Goal: Information Seeking & Learning: Learn about a topic

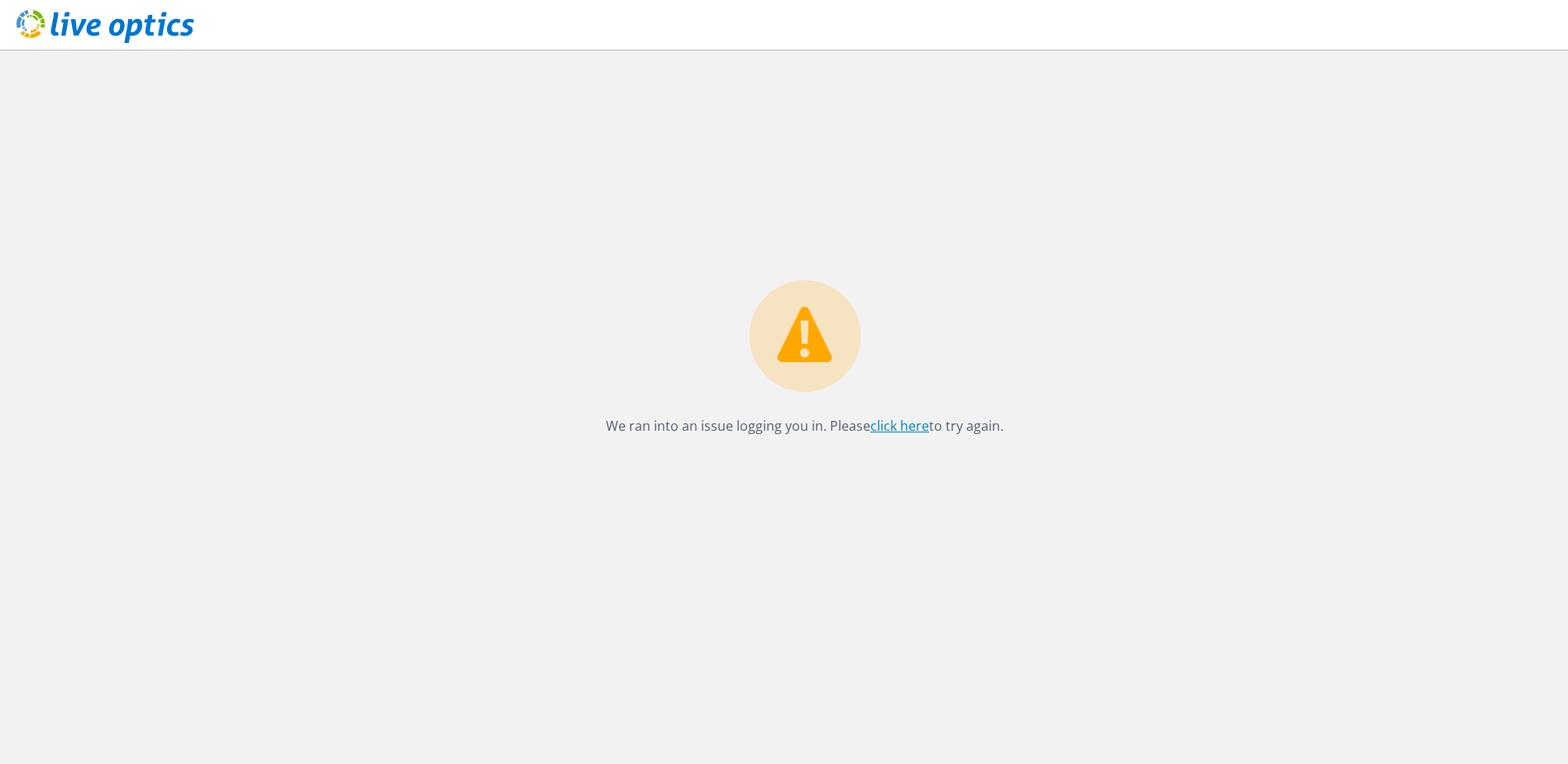
click at [885, 422] on link "click here" at bounding box center [899, 426] width 58 height 18
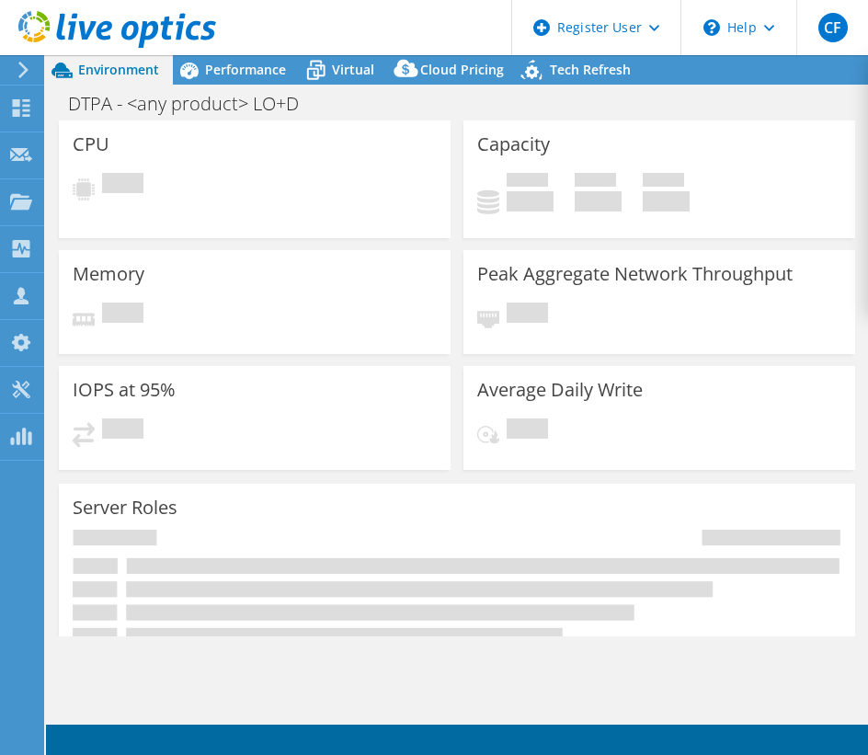
select select "USEast"
select select "USD"
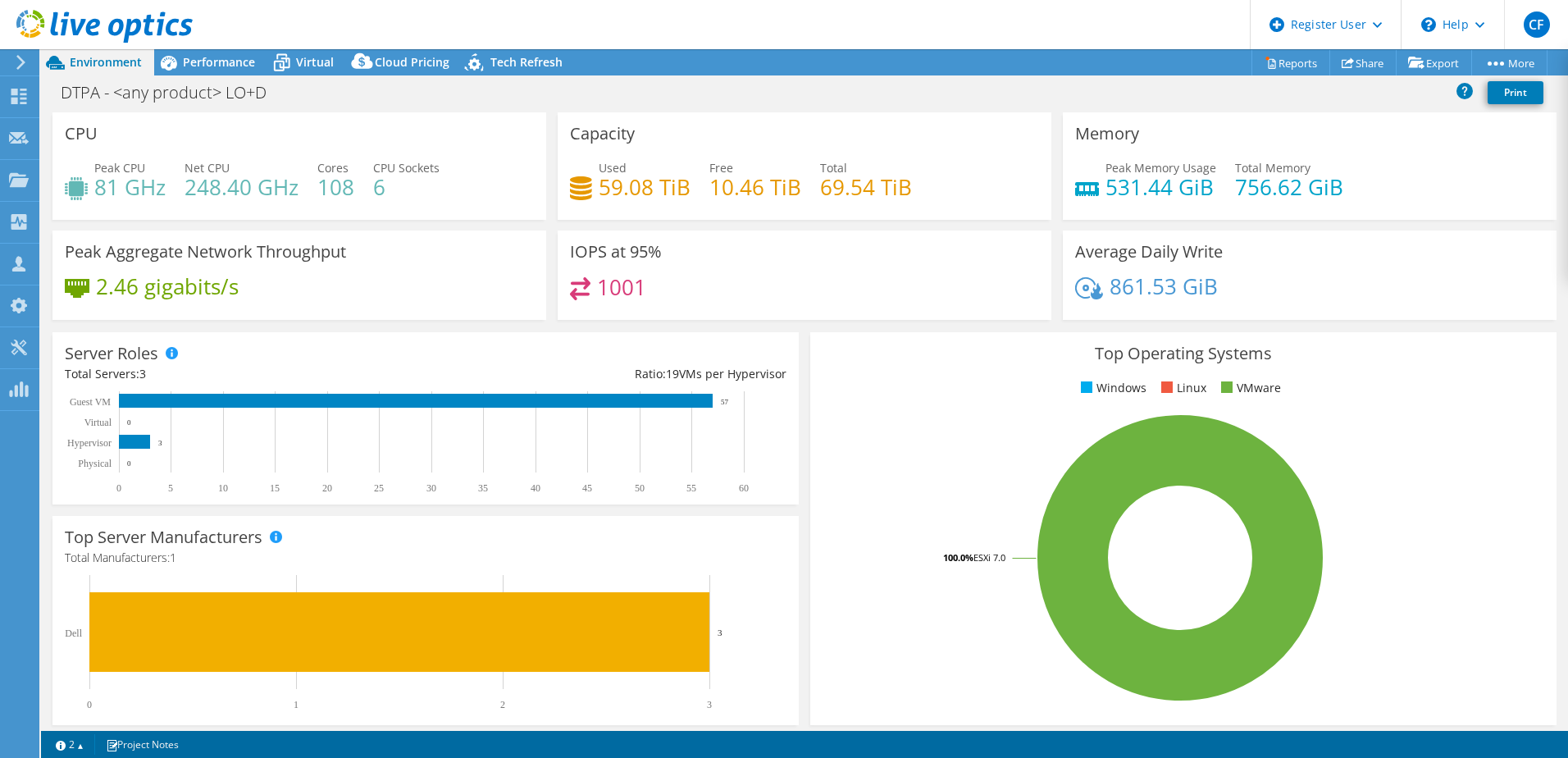
click at [819, 46] on header "CF Dell User [PERSON_NAME] Foti [EMAIL_ADDRESS][PERSON_NAME][DOMAIN_NAME] Dell …" at bounding box center [784, 24] width 1568 height 49
drag, startPoint x: 90, startPoint y: 169, endPoint x: 273, endPoint y: 201, distance: 185.8
click at [268, 201] on div "Peak CPU 81 GHz Net CPU 248.40 GHz Cores 108 CPU Sockets 6" at bounding box center [300, 185] width 469 height 54
drag, startPoint x: 273, startPoint y: 201, endPoint x: 394, endPoint y: 194, distance: 121.2
click at [394, 194] on h4 "6" at bounding box center [406, 187] width 66 height 18
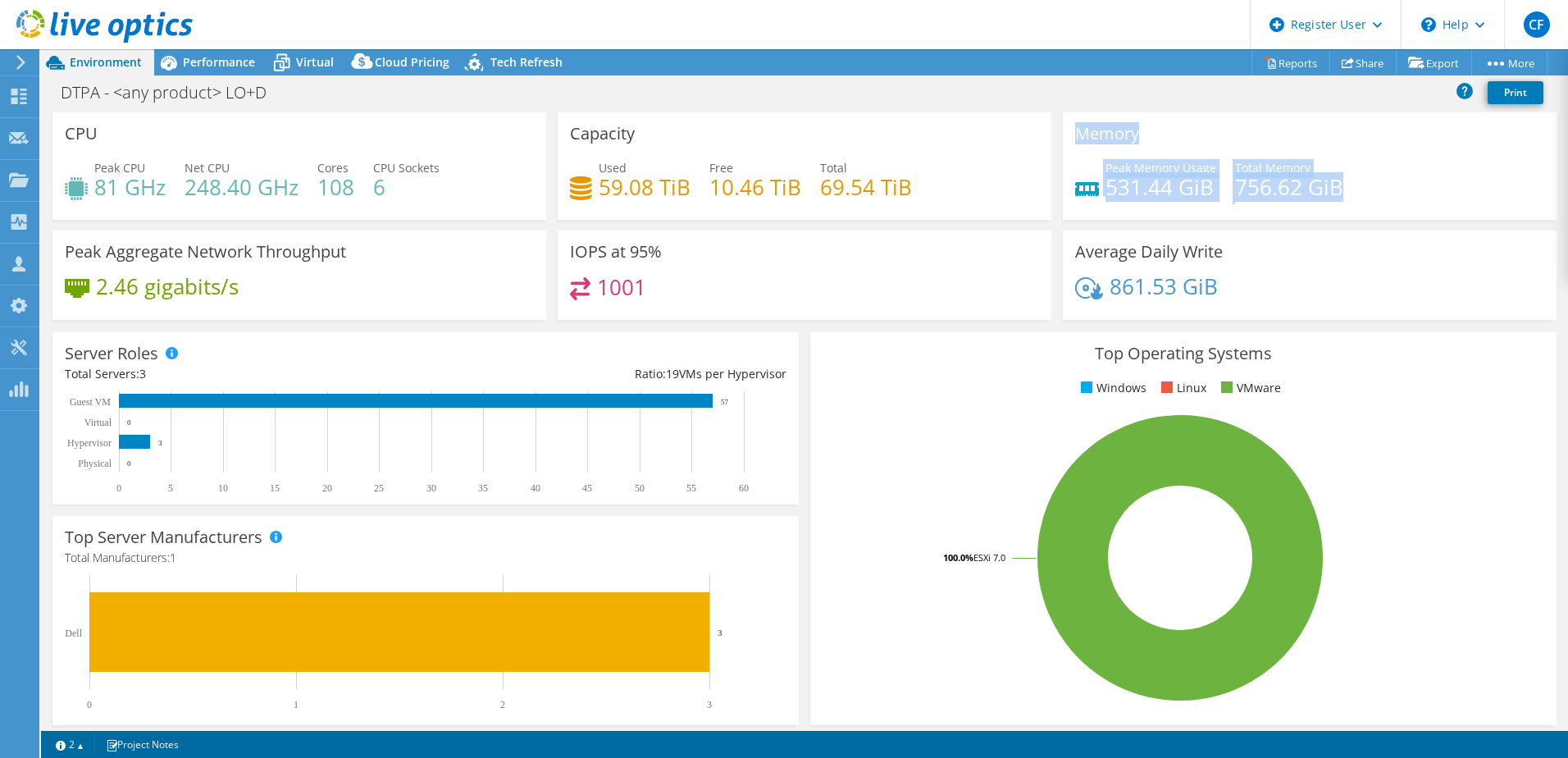
drag, startPoint x: 1050, startPoint y: 138, endPoint x: 1337, endPoint y: 185, distance: 290.8
click at [879, 185] on div "Memory Peak Memory Usage 531.44 GiB Total Memory 756.62 GiB" at bounding box center [1309, 166] width 506 height 107
drag, startPoint x: 1337, startPoint y: 185, endPoint x: 1316, endPoint y: 219, distance: 40.0
click at [879, 219] on div "Memory Peak Memory Usage 531.44 GiB Total Memory 756.62 GiB" at bounding box center [1309, 171] width 506 height 118
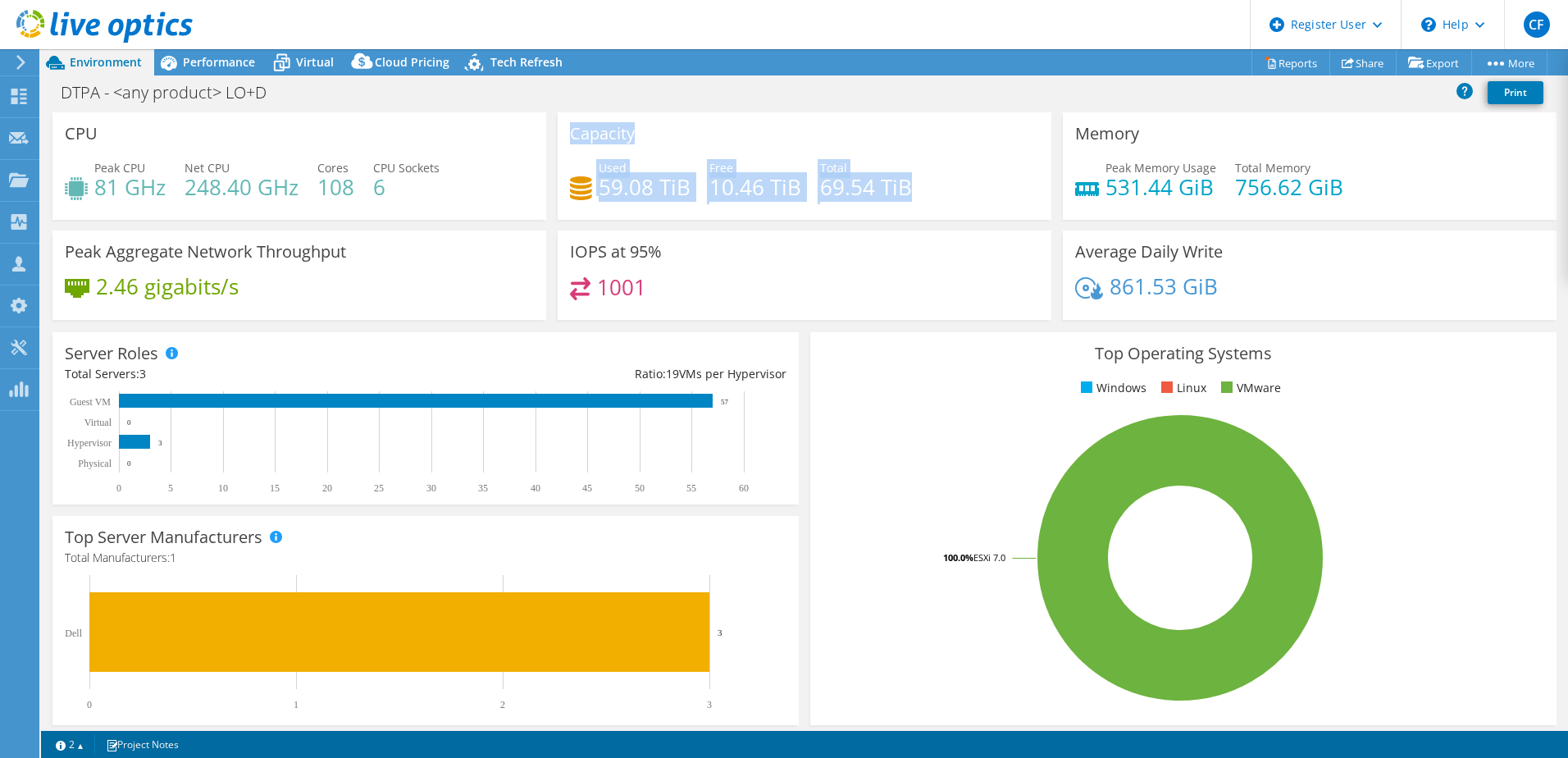
drag, startPoint x: 544, startPoint y: 174, endPoint x: 904, endPoint y: 179, distance: 360.0
click at [879, 179] on div "CPU Peak CPU 81 GHz Net CPU 248.40 GHz Cores 108 CPU Sockets 6 Capacity Used 59…" at bounding box center [805, 221] width 1516 height 218
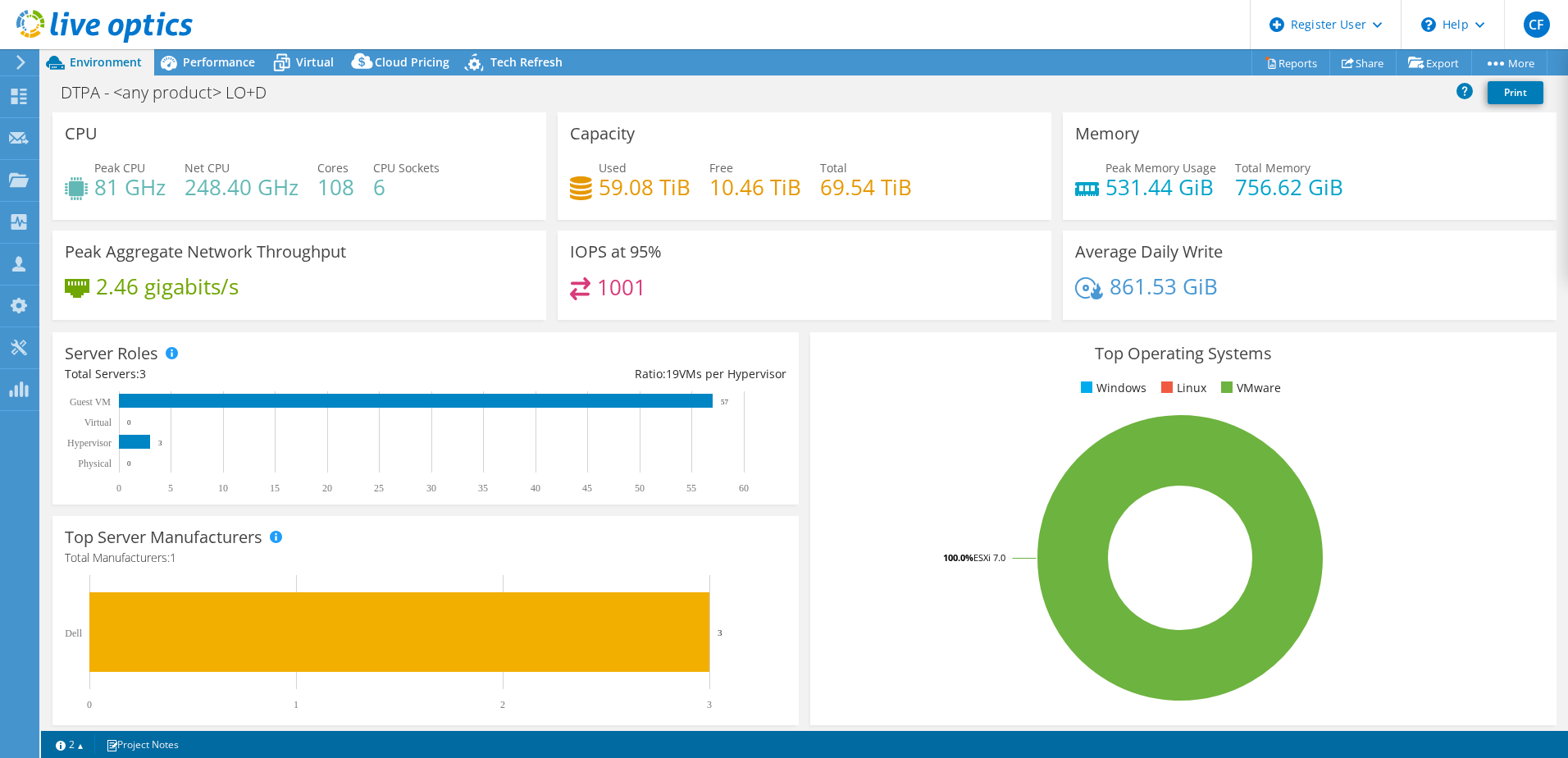
drag, startPoint x: 904, startPoint y: 179, endPoint x: 927, endPoint y: 218, distance: 45.3
click at [879, 218] on div "Capacity Used 59.08 TiB Free 10.46 TiB Total 69.54 TiB" at bounding box center [805, 166] width 494 height 107
drag, startPoint x: 662, startPoint y: 294, endPoint x: 574, endPoint y: 291, distance: 88.1
click at [574, 291] on div "1001" at bounding box center [805, 295] width 469 height 36
drag, startPoint x: 574, startPoint y: 291, endPoint x: 763, endPoint y: 299, distance: 189.2
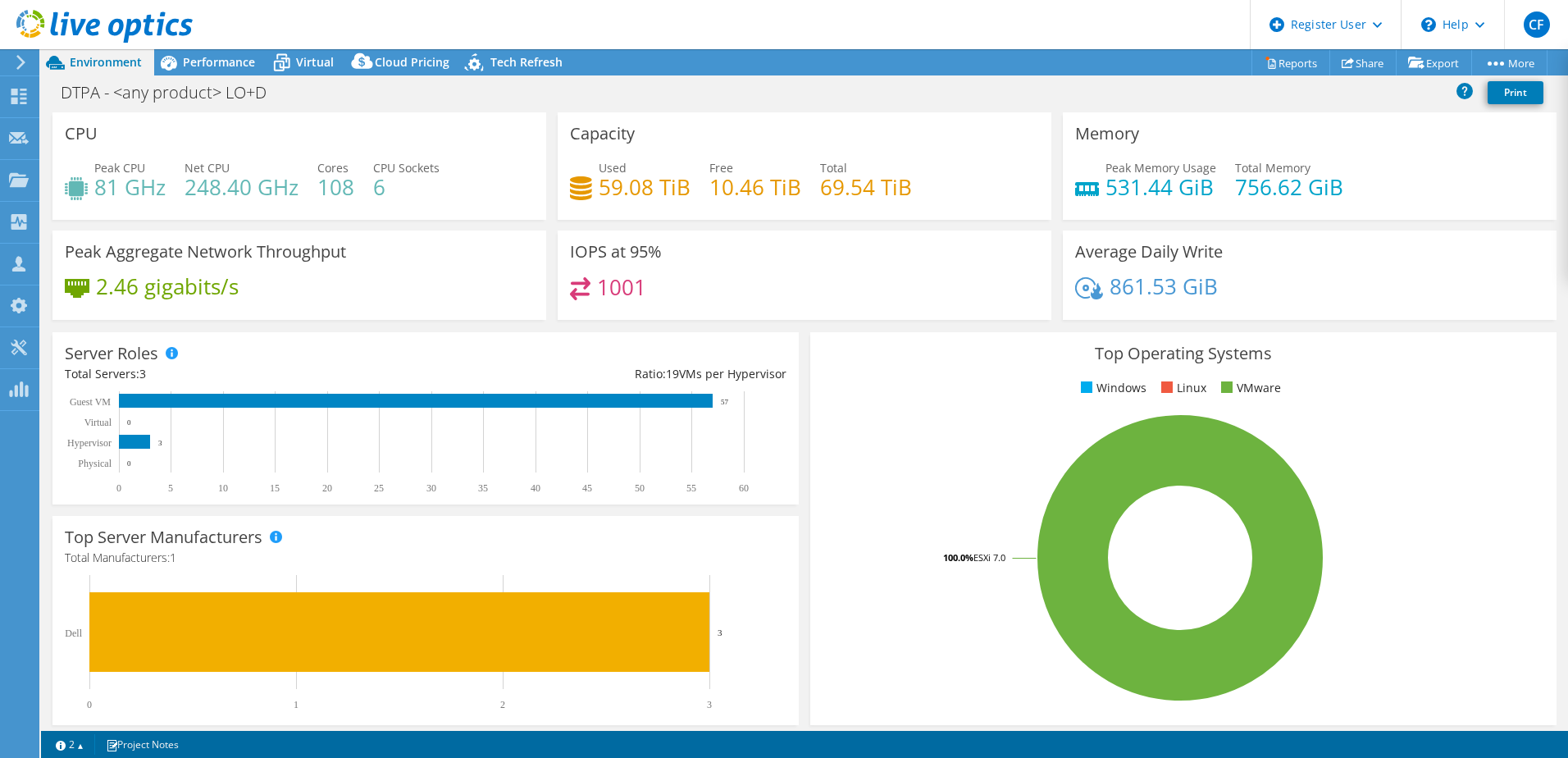
click at [757, 300] on div "1001" at bounding box center [805, 295] width 469 height 36
drag, startPoint x: 90, startPoint y: 148, endPoint x: 409, endPoint y: 152, distance: 319.0
click at [409, 152] on div "CPU Peak CPU 81 GHz Net CPU 248.40 GHz Cores 108 CPU Sockets 6" at bounding box center [300, 166] width 494 height 107
drag, startPoint x: 599, startPoint y: 178, endPoint x: 904, endPoint y: 184, distance: 305.1
click at [879, 184] on div "Used 59.08 TiB Free 10.46 TiB Total 69.54 TiB" at bounding box center [805, 185] width 469 height 54
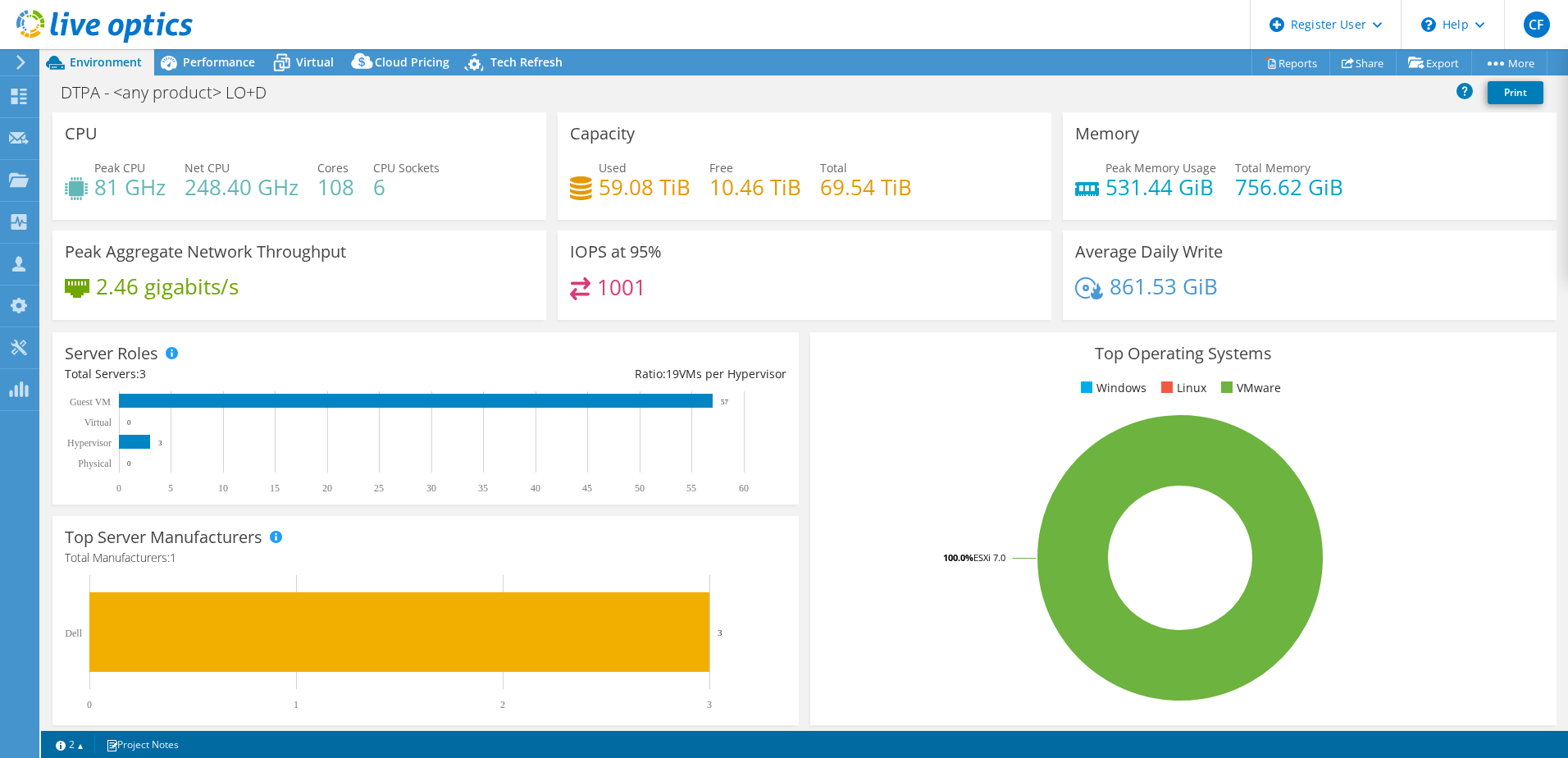
drag, startPoint x: 904, startPoint y: 184, endPoint x: 910, endPoint y: 262, distance: 78.2
click at [879, 262] on div "IOPS at 95% 1001" at bounding box center [805, 275] width 494 height 89
click at [230, 65] on span "Performance" at bounding box center [219, 62] width 72 height 15
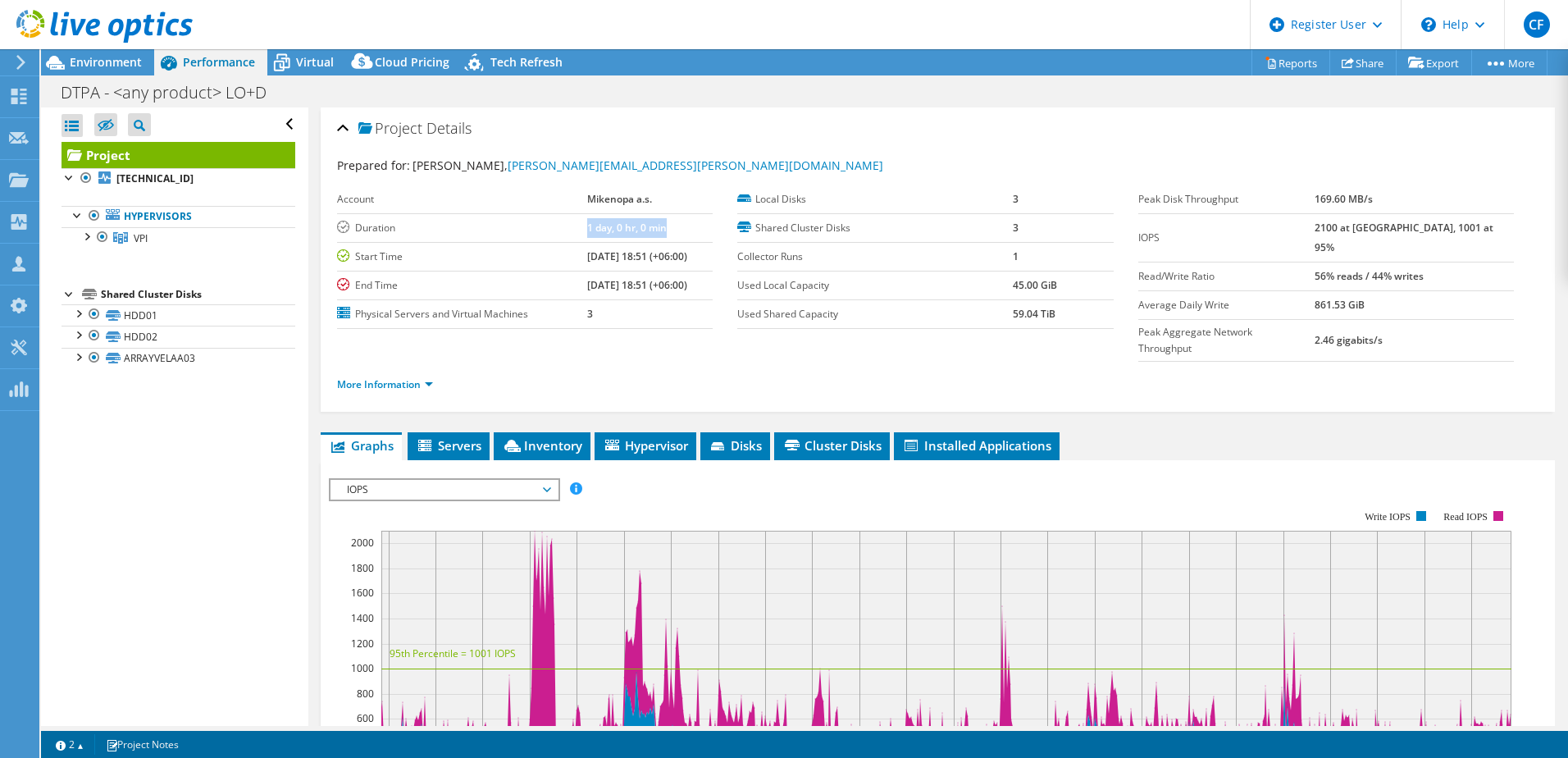
drag, startPoint x: 659, startPoint y: 224, endPoint x: 563, endPoint y: 231, distance: 96.3
click at [563, 231] on tr "Duration 1 day, 0 hr, 0 min" at bounding box center [524, 227] width 375 height 29
drag, startPoint x: 563, startPoint y: 231, endPoint x: 478, endPoint y: 215, distance: 86.5
click at [478, 215] on td "Duration" at bounding box center [462, 227] width 250 height 29
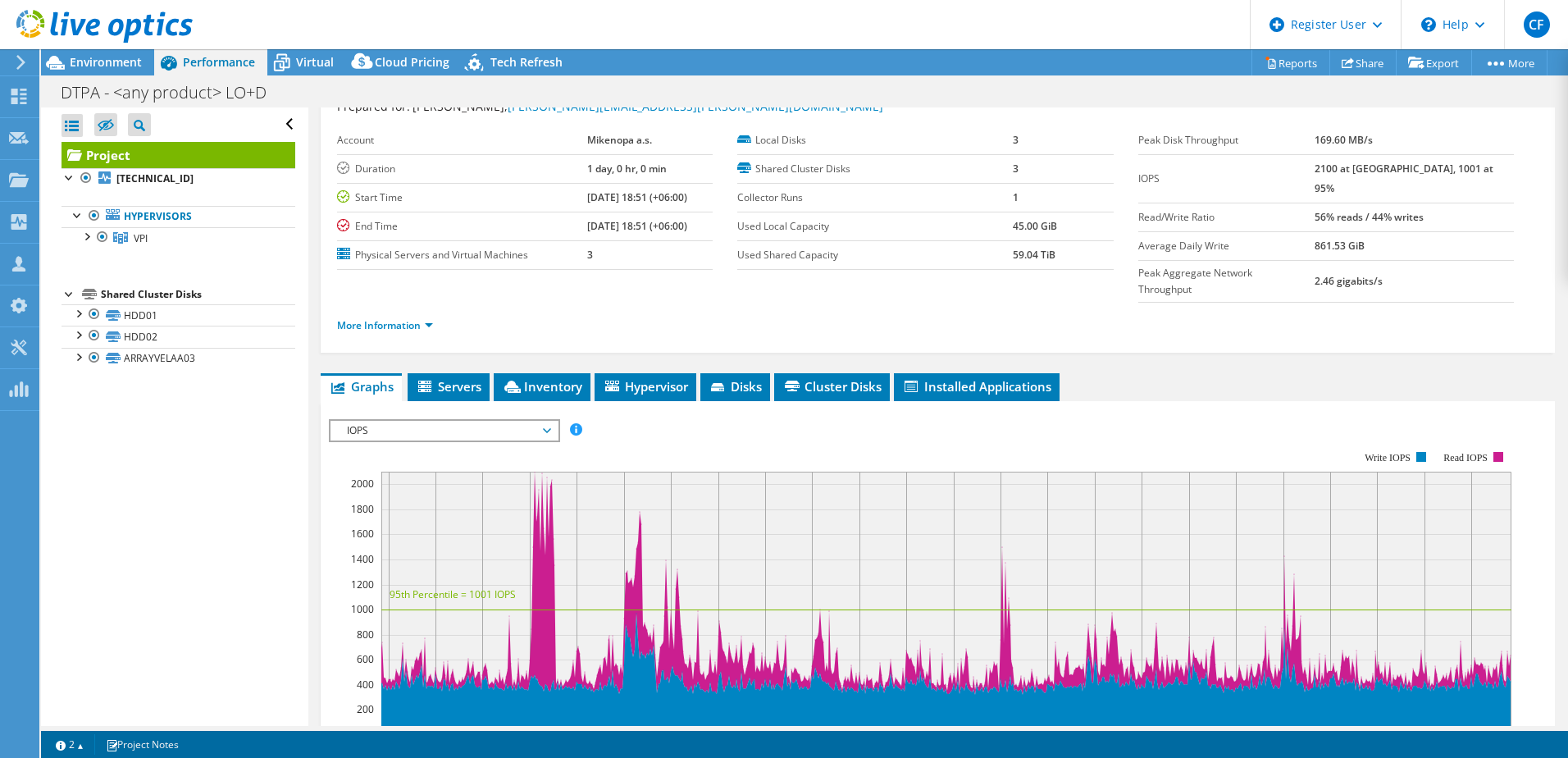
scroll to position [82, 0]
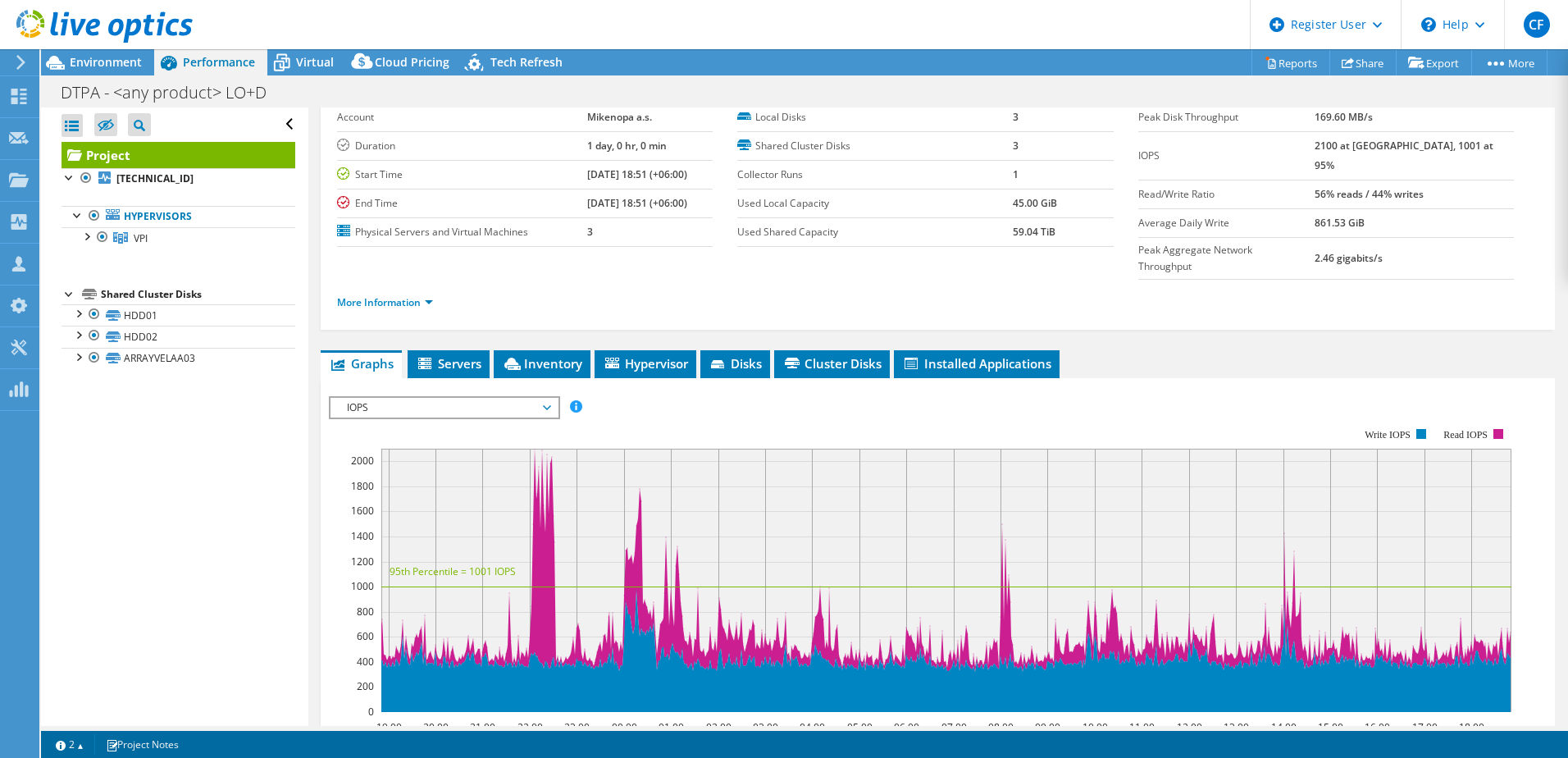
click at [400, 398] on span "IOPS" at bounding box center [444, 408] width 210 height 20
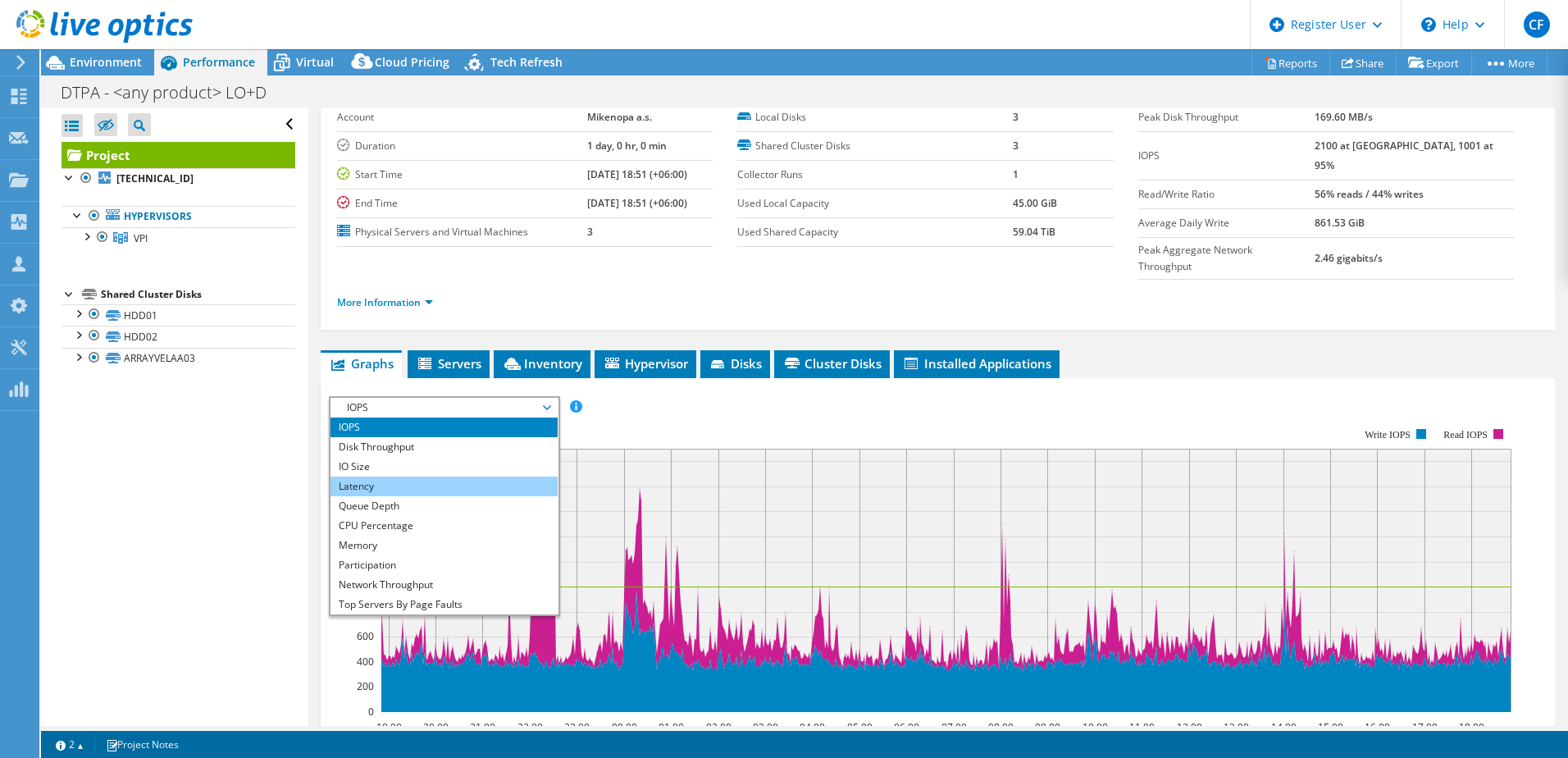
click at [385, 476] on li "Latency" at bounding box center [444, 486] width 227 height 20
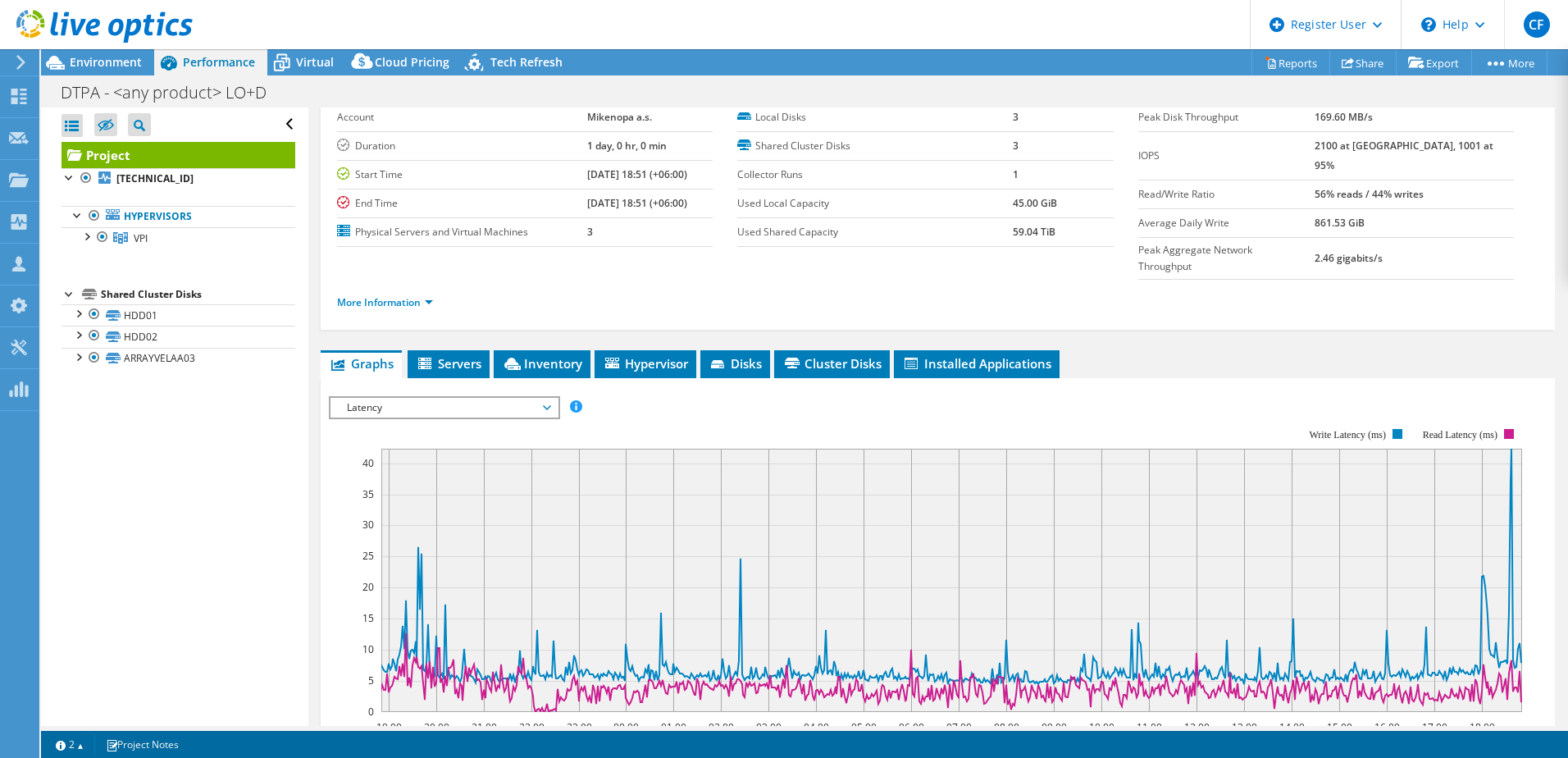
click at [879, 388] on div "IOPS Disk Throughput IO Size Latency Queue Depth CPU Percentage Memory Page Fau…" at bounding box center [938, 671] width 1218 height 568
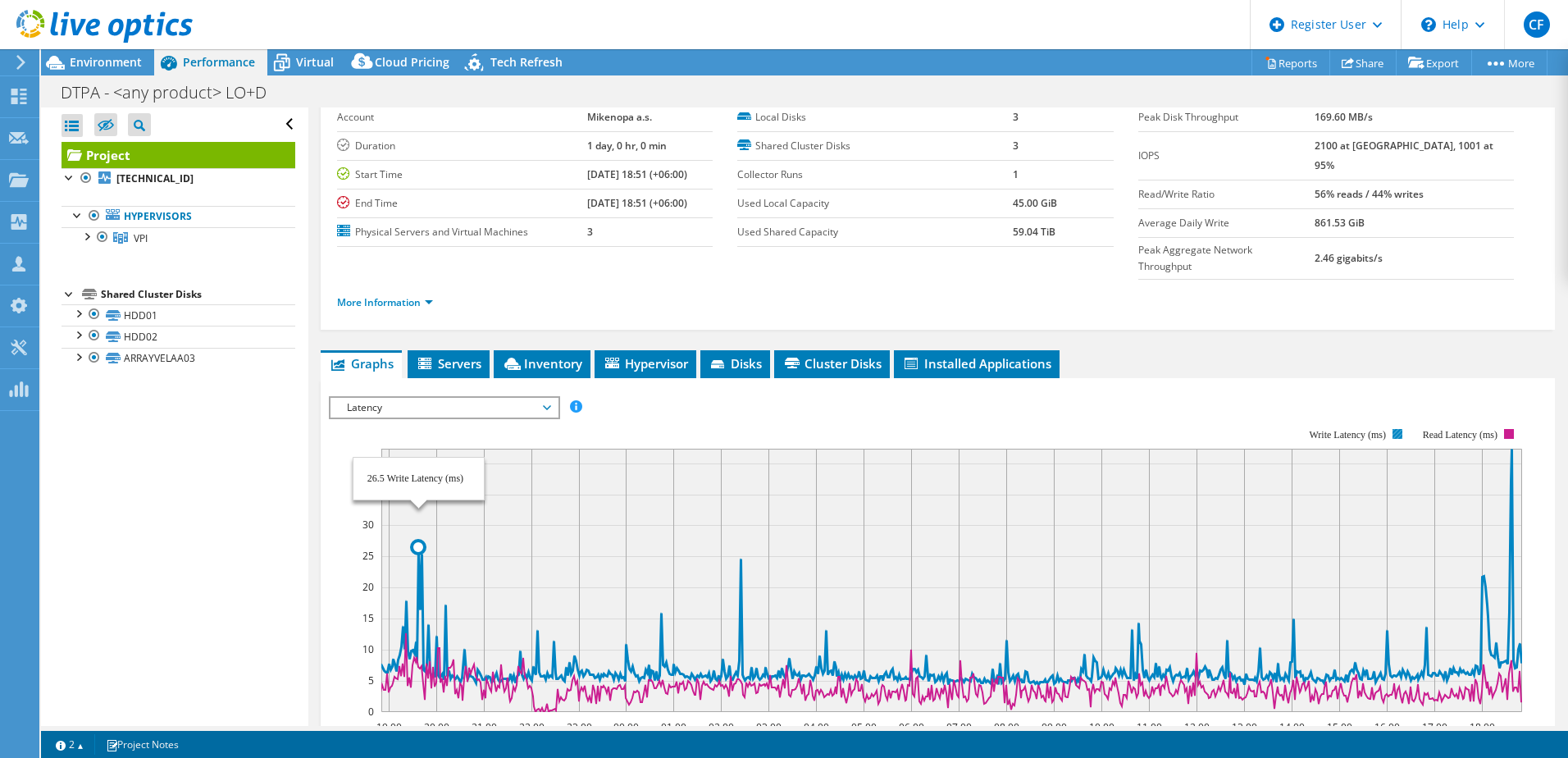
click at [415, 541] on icon at bounding box center [951, 566] width 1141 height 235
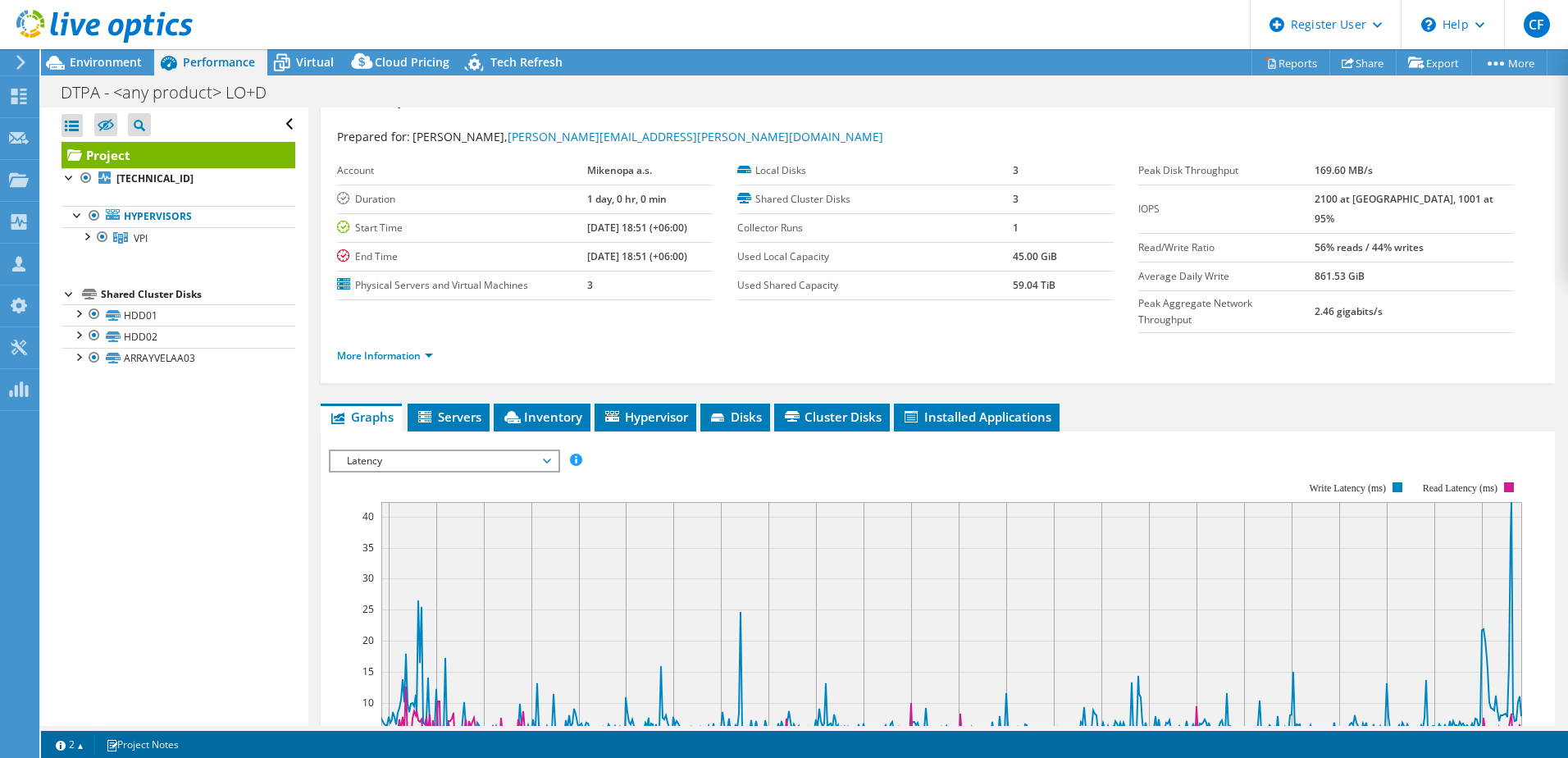
scroll to position [0, 0]
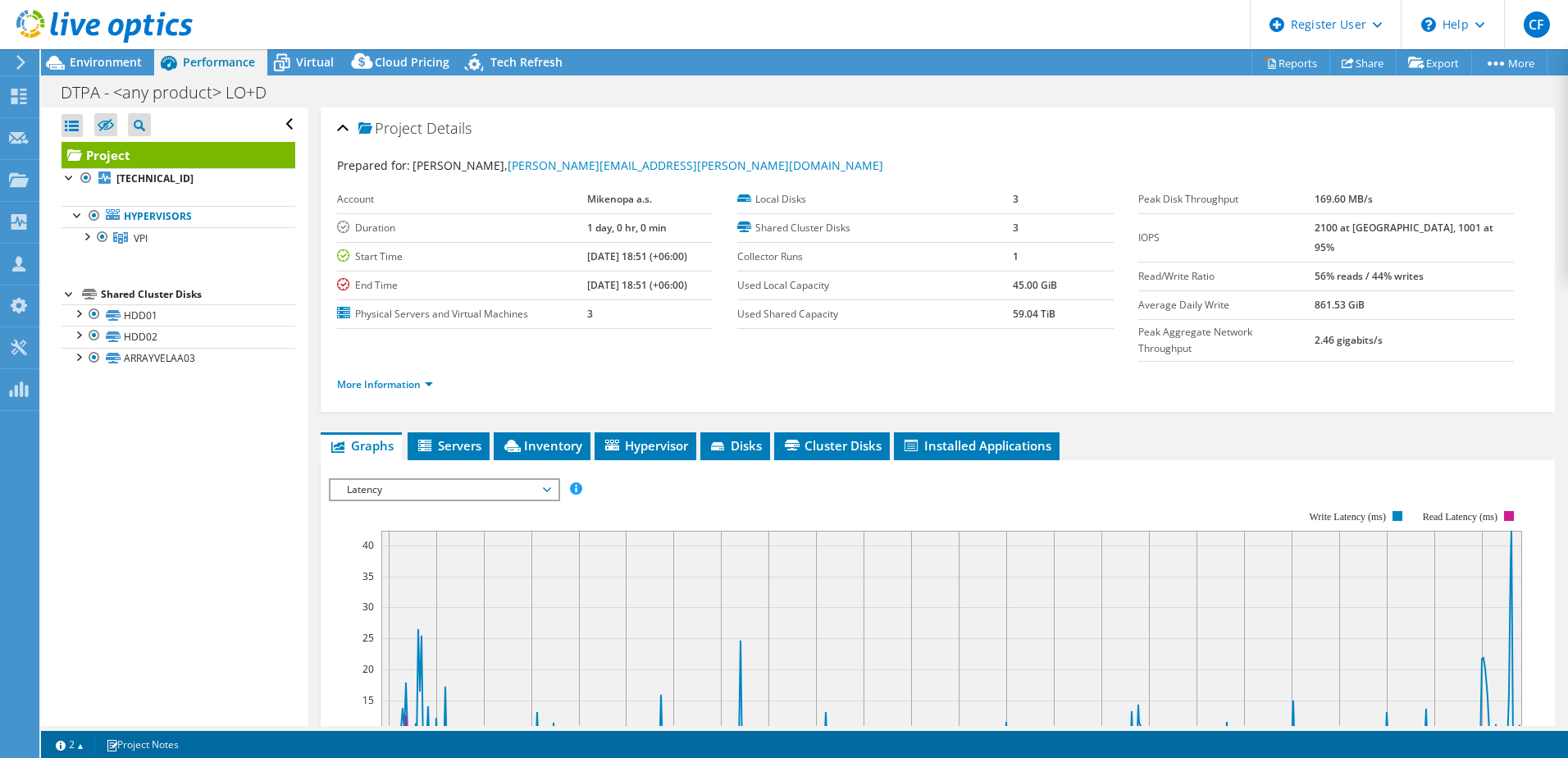
click at [438, 478] on div "Latency IOPS Disk Throughput IO Size Latency Queue Depth CPU Percentage Memory …" at bounding box center [444, 490] width 231 height 23
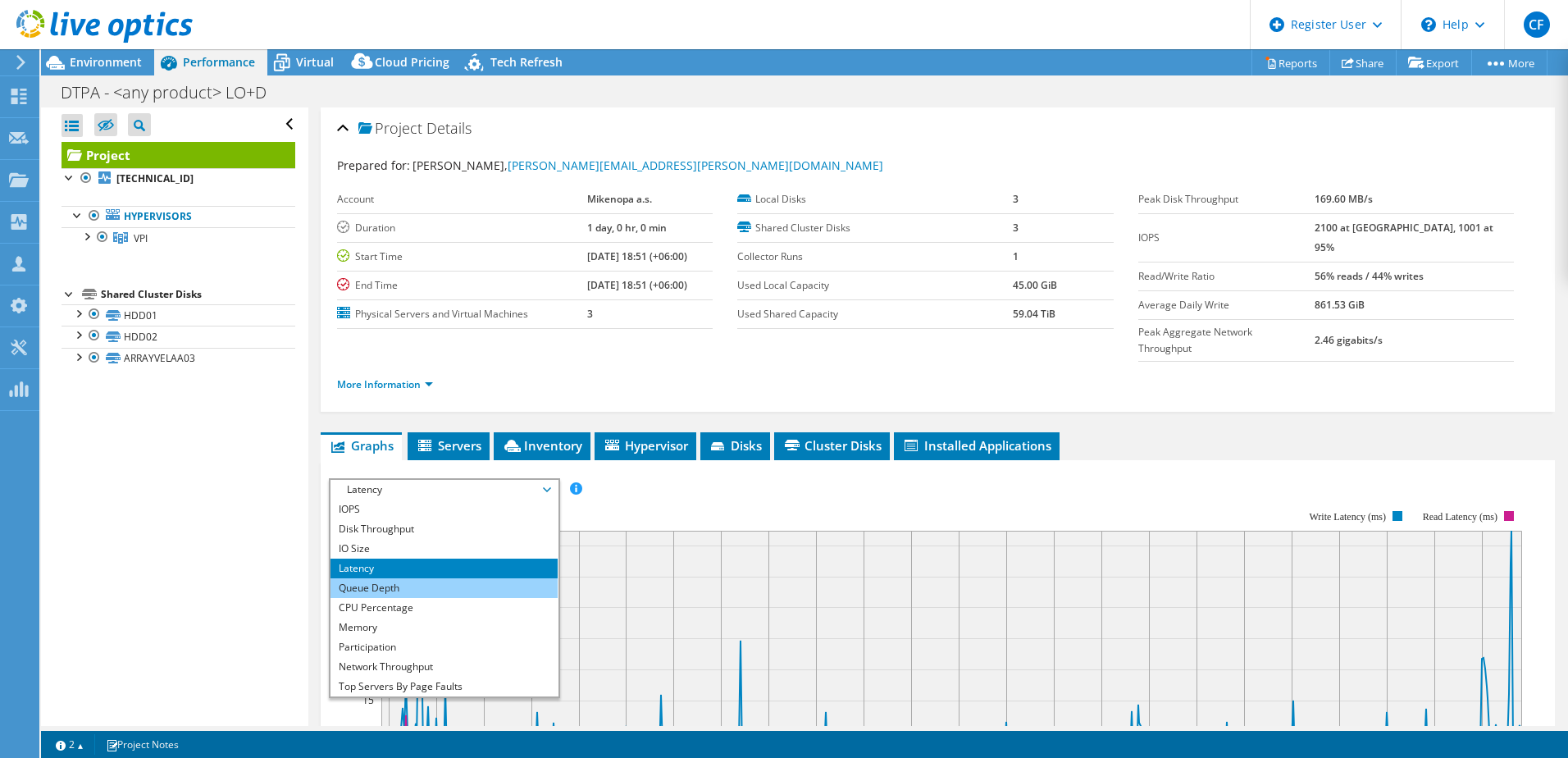
click at [419, 578] on li "Queue Depth" at bounding box center [444, 588] width 227 height 20
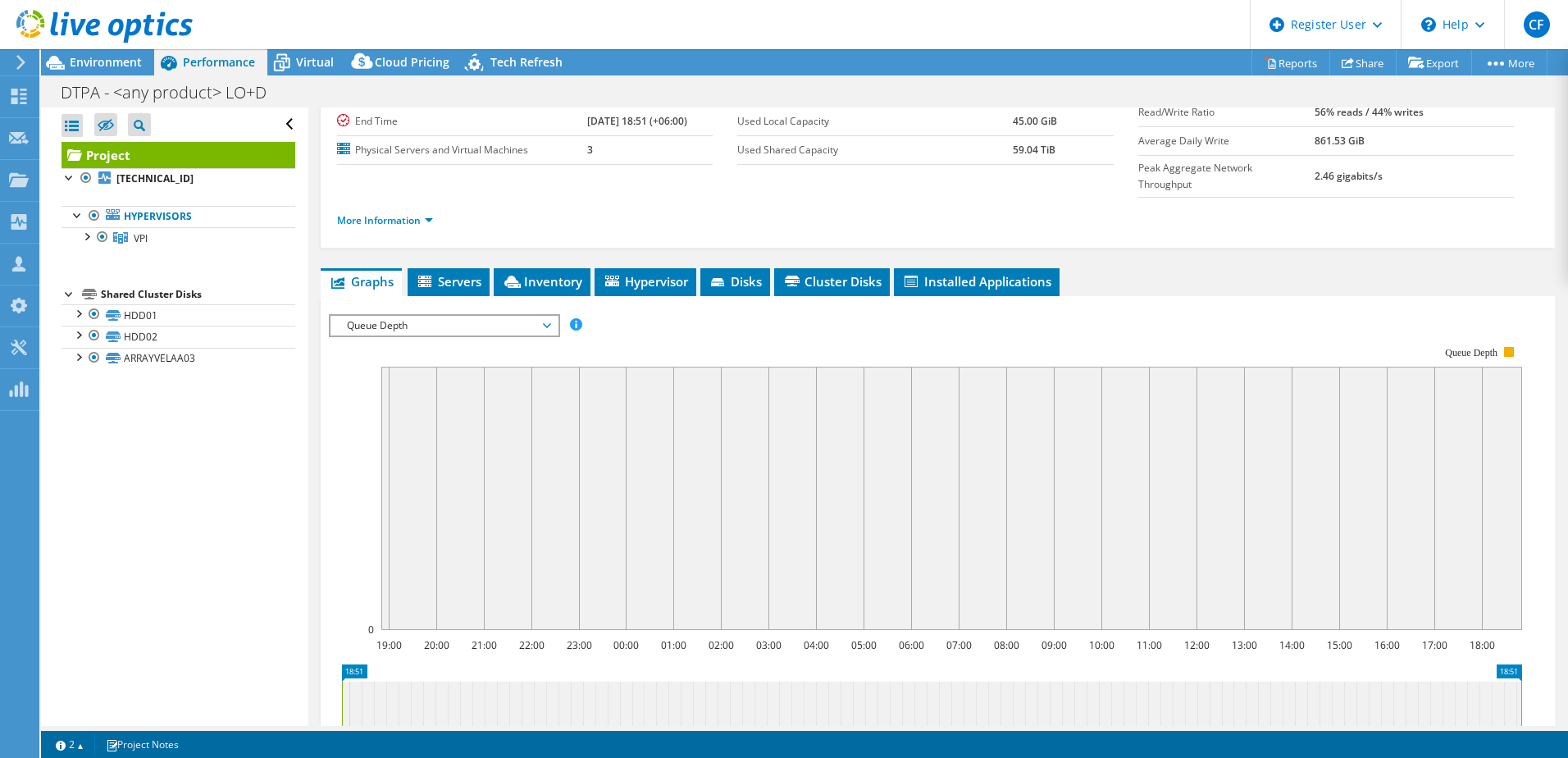
scroll to position [246, 0]
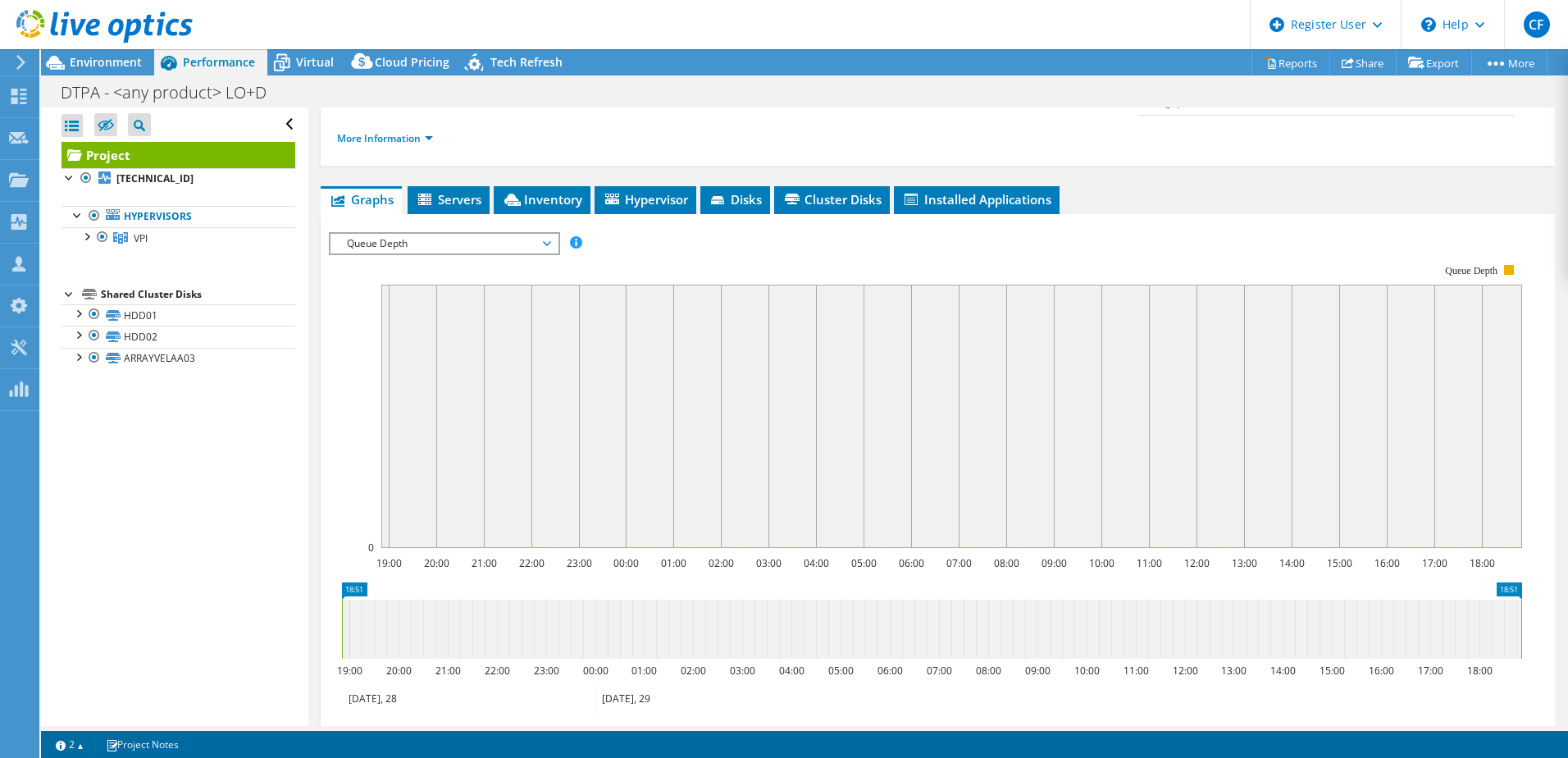
click at [392, 234] on span "Queue Depth" at bounding box center [444, 243] width 210 height 20
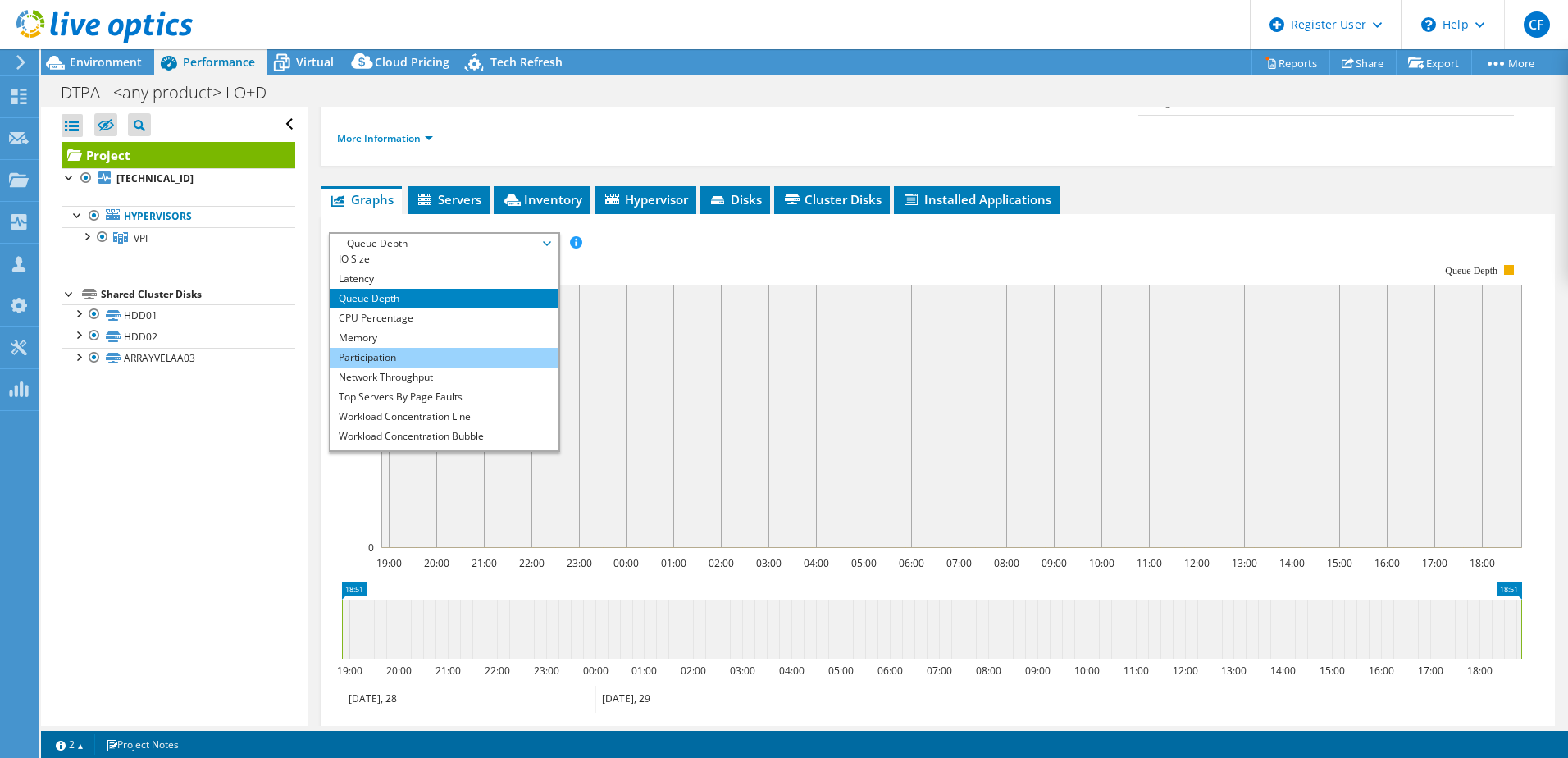
scroll to position [59, 0]
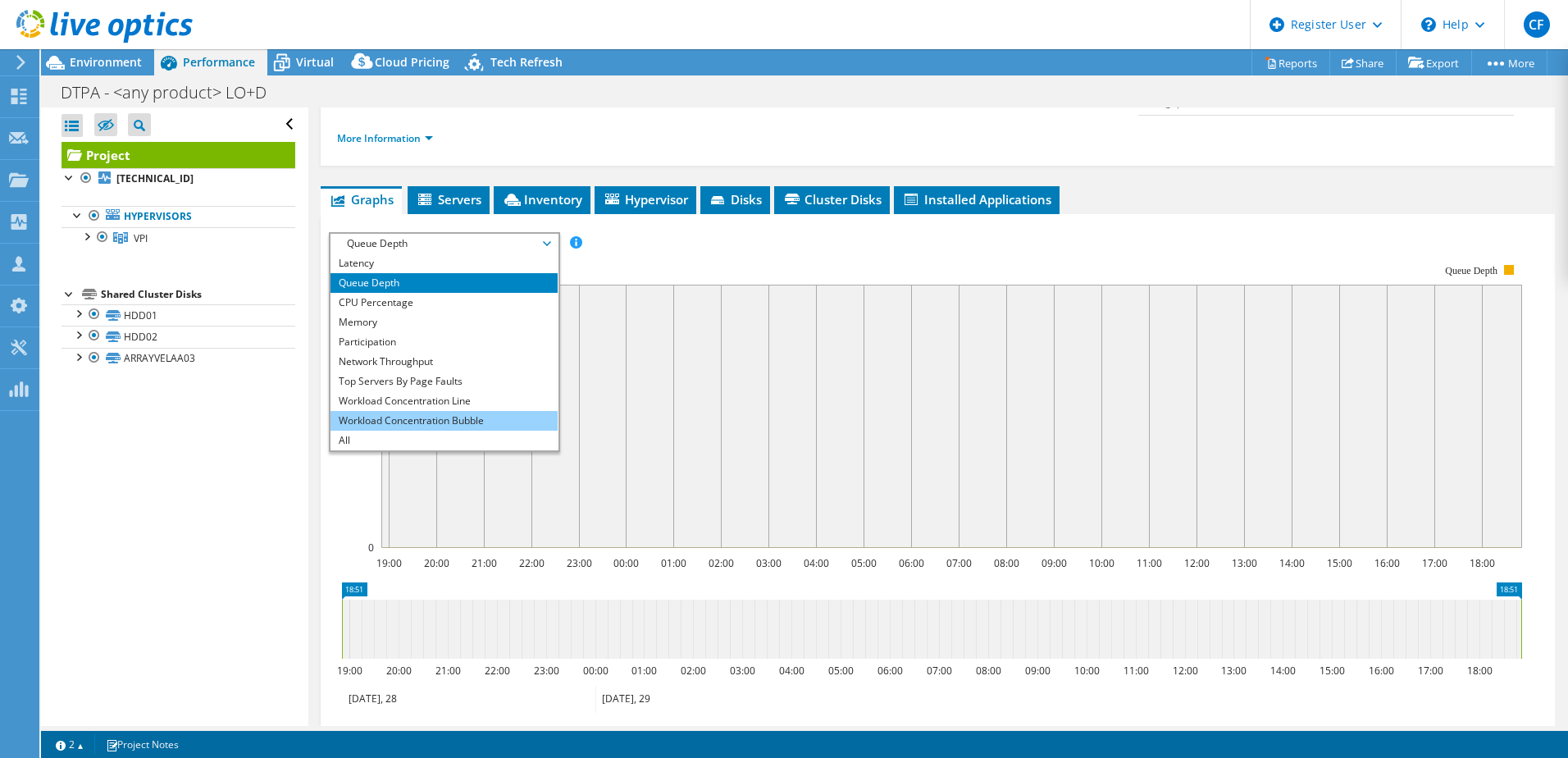
click at [424, 411] on li "Workload Concentration Bubble" at bounding box center [444, 421] width 227 height 20
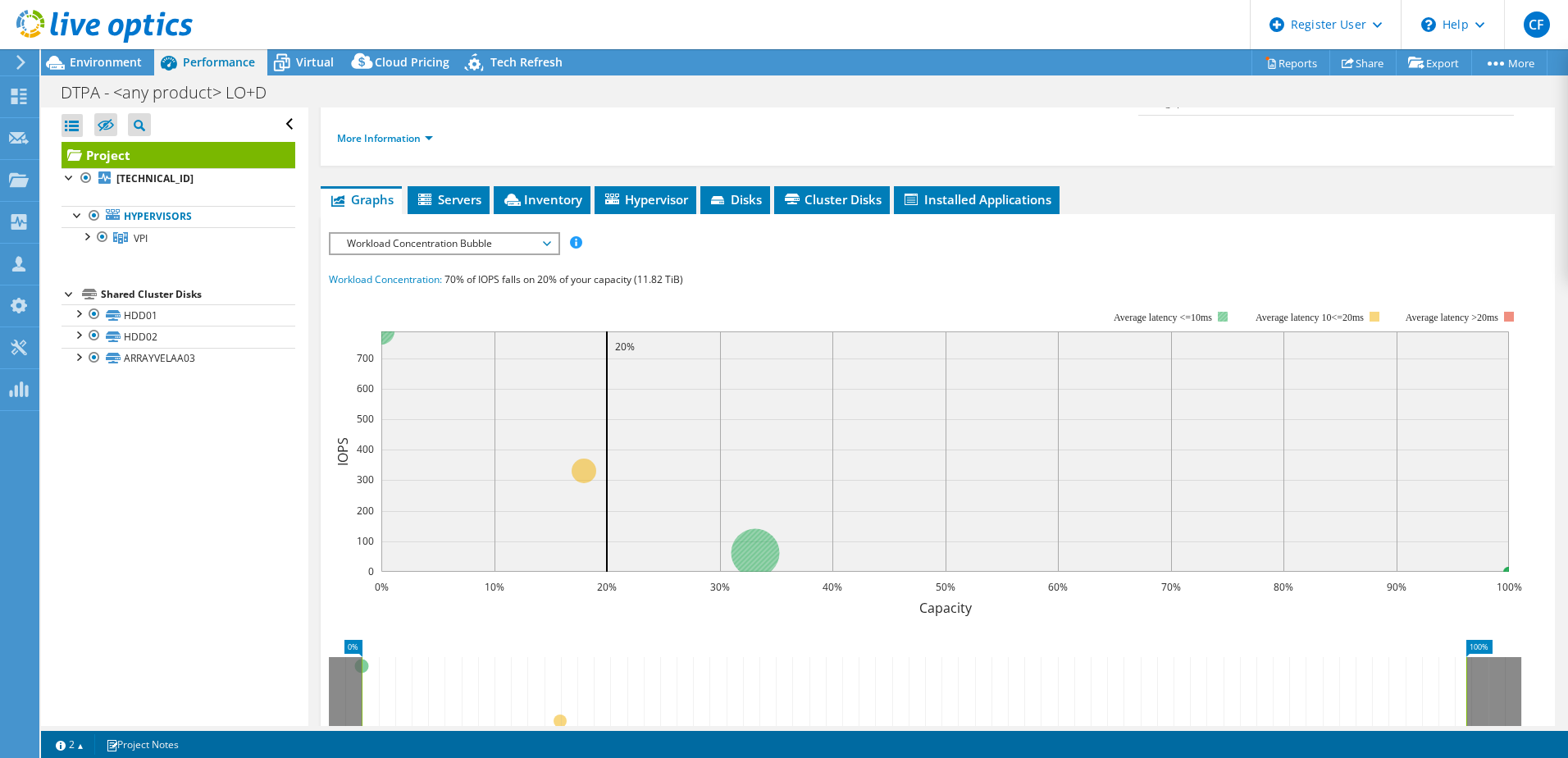
drag, startPoint x: 1106, startPoint y: 281, endPoint x: 1200, endPoint y: 285, distance: 94.1
click at [879, 311] on tspan "Average latency <=10ms" at bounding box center [1163, 317] width 98 height 12
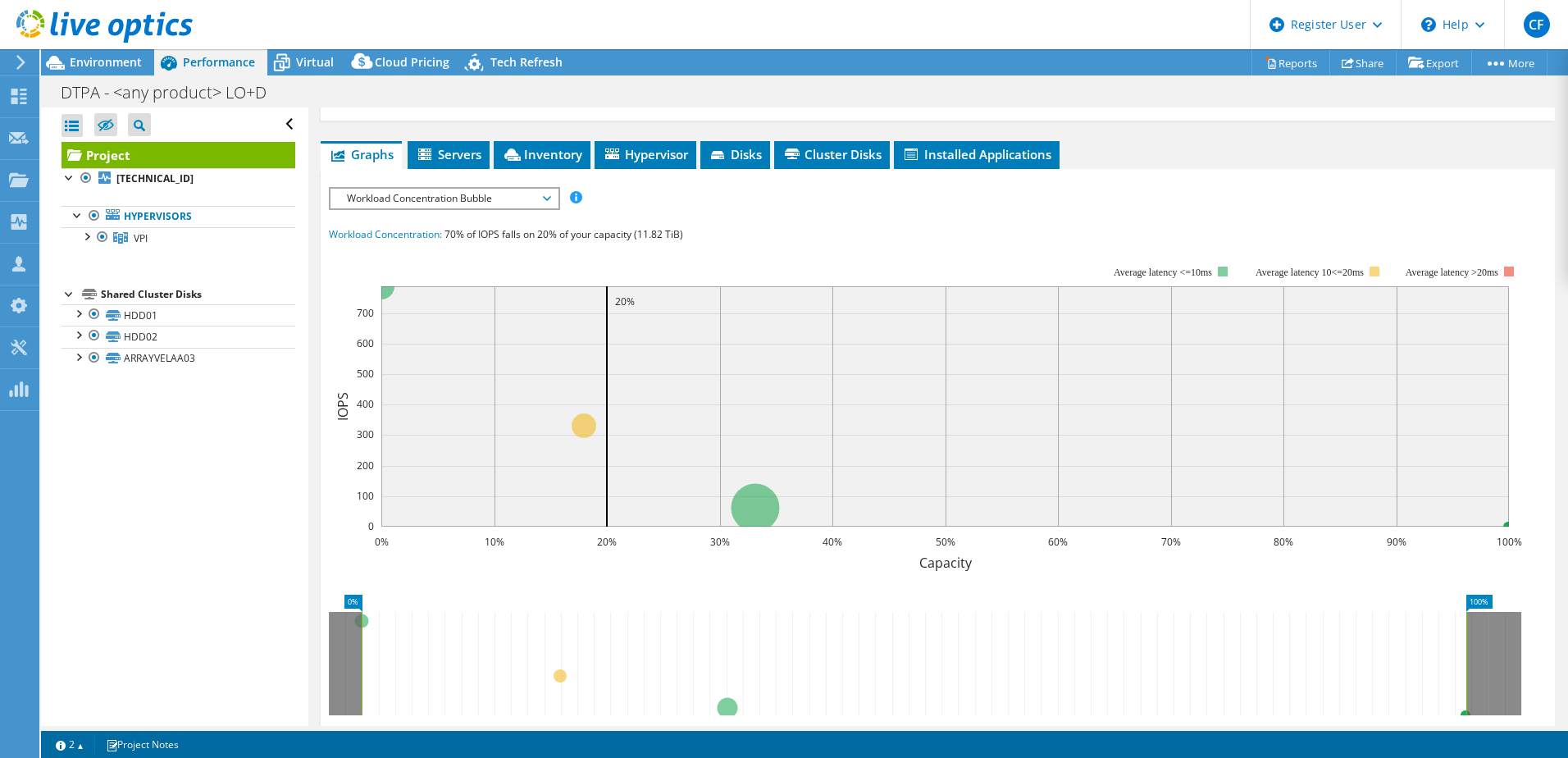
scroll to position [328, 0]
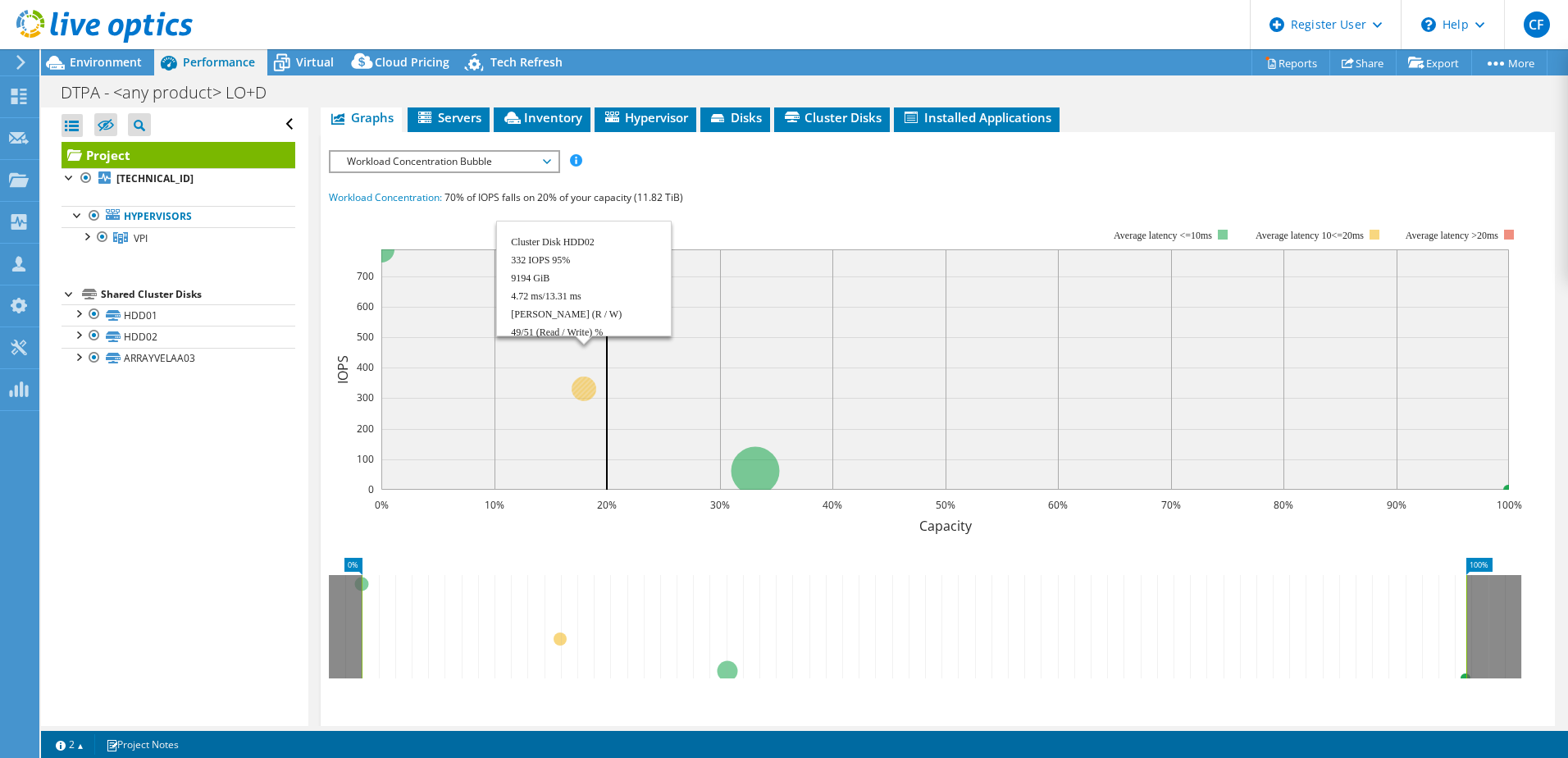
click at [582, 376] on circle at bounding box center [584, 389] width 25 height 25
click at [547, 384] on rect at bounding box center [945, 369] width 1128 height 240
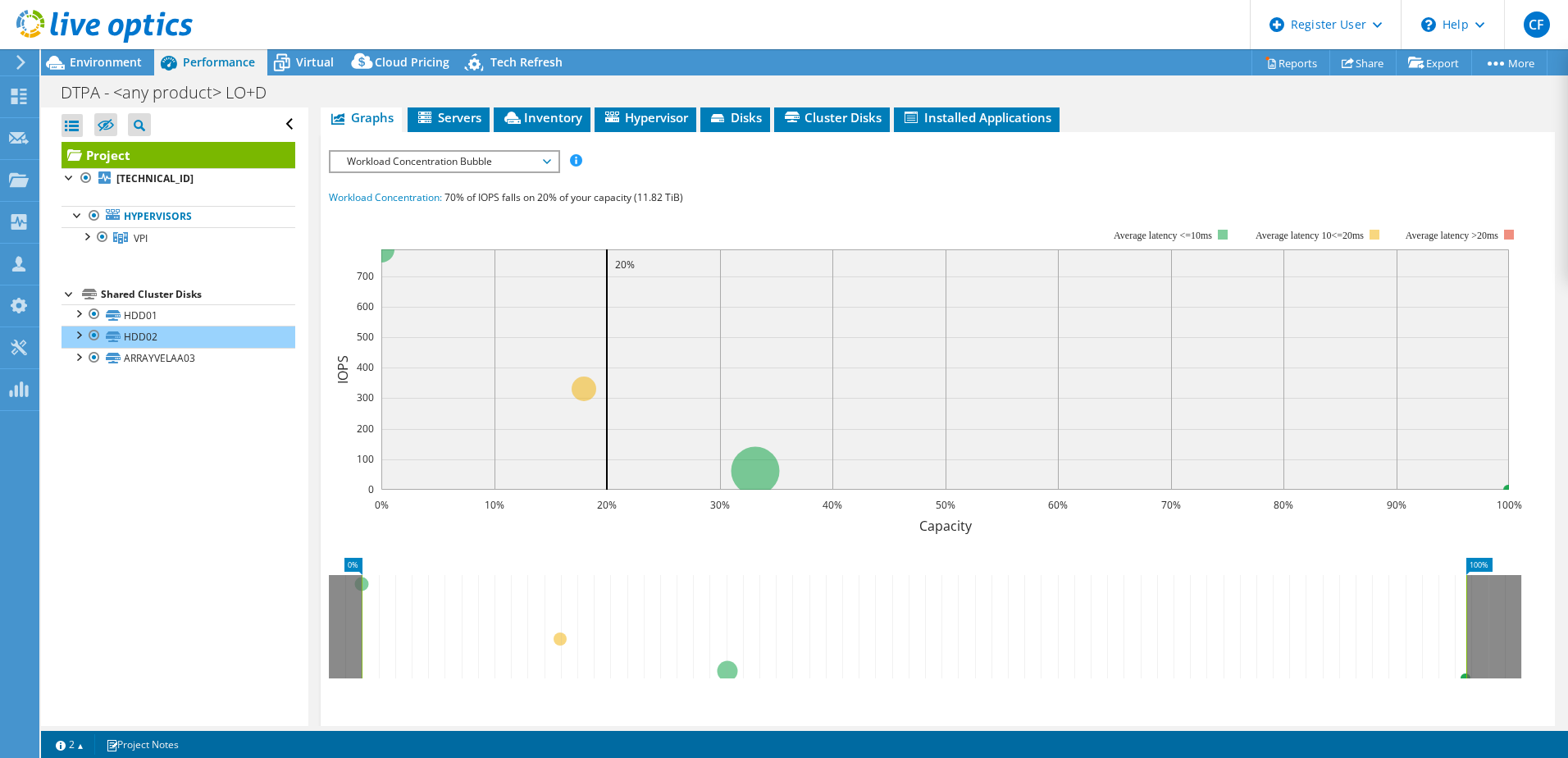
click at [734, 189] on div "Workload Concentration: 70% of IOPS falls on 20% of your capacity (11.82 TiB)" at bounding box center [938, 198] width 1218 height 18
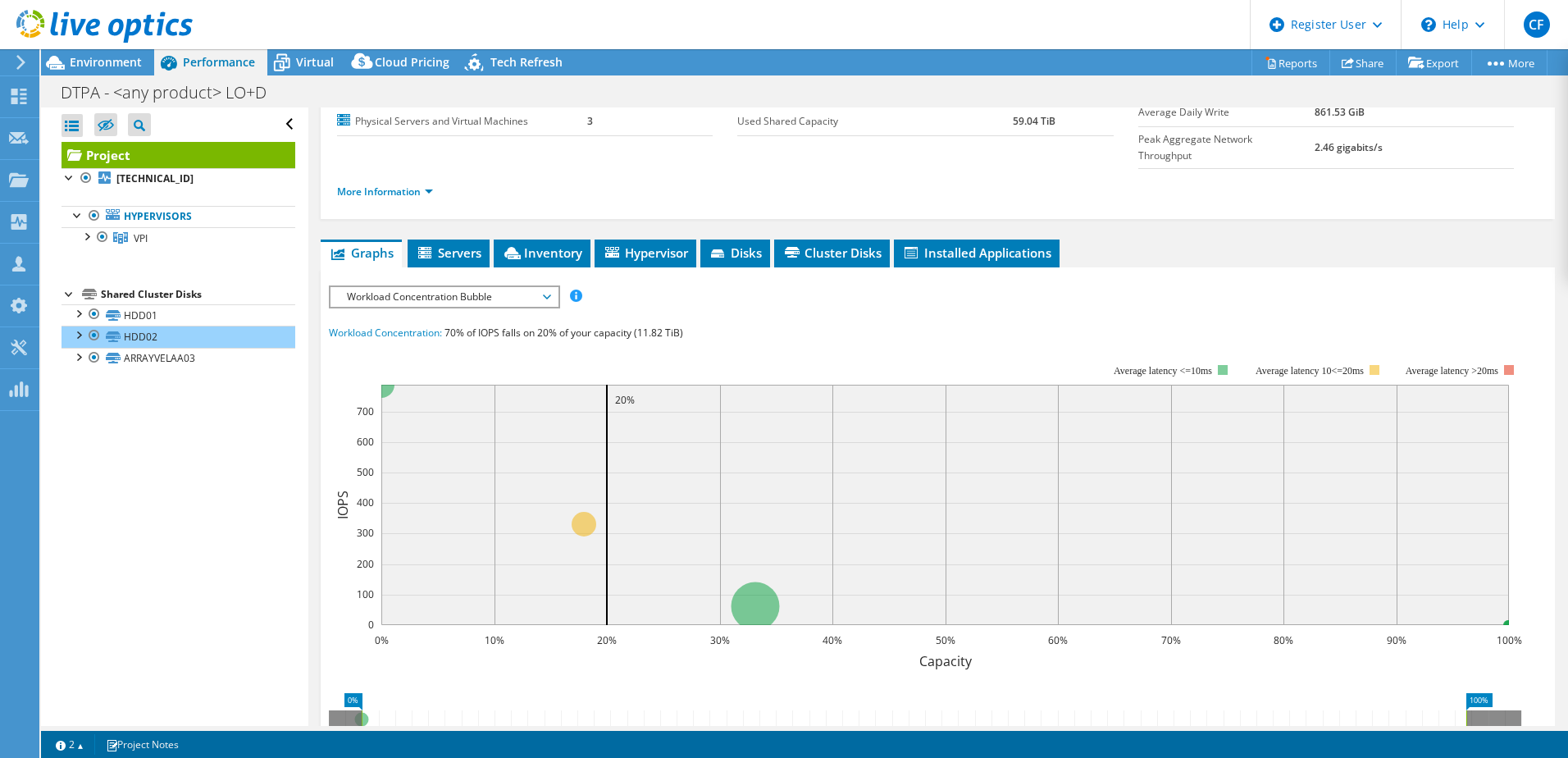
scroll to position [164, 0]
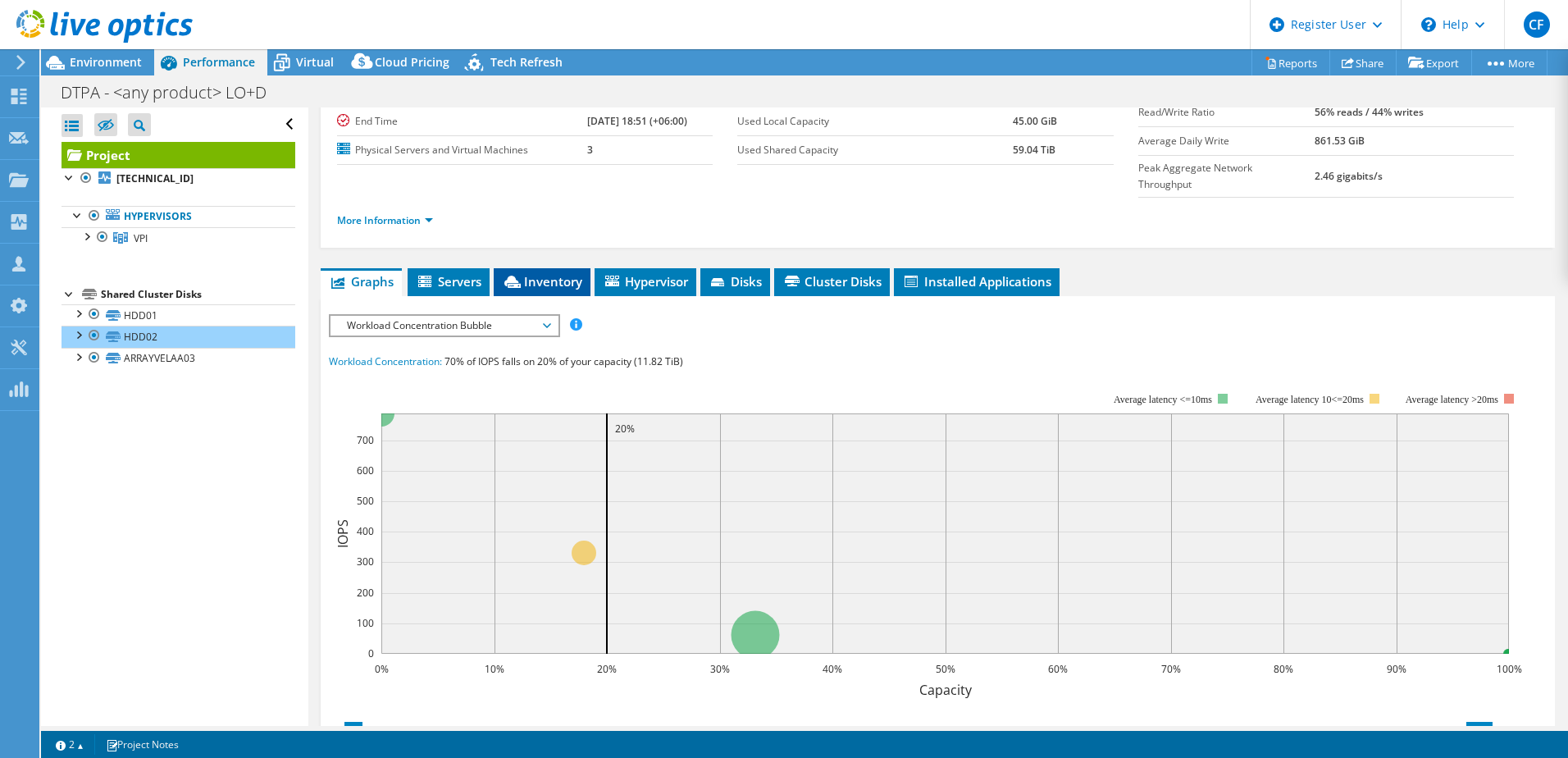
click at [504, 273] on span "Inventory" at bounding box center [542, 281] width 80 height 16
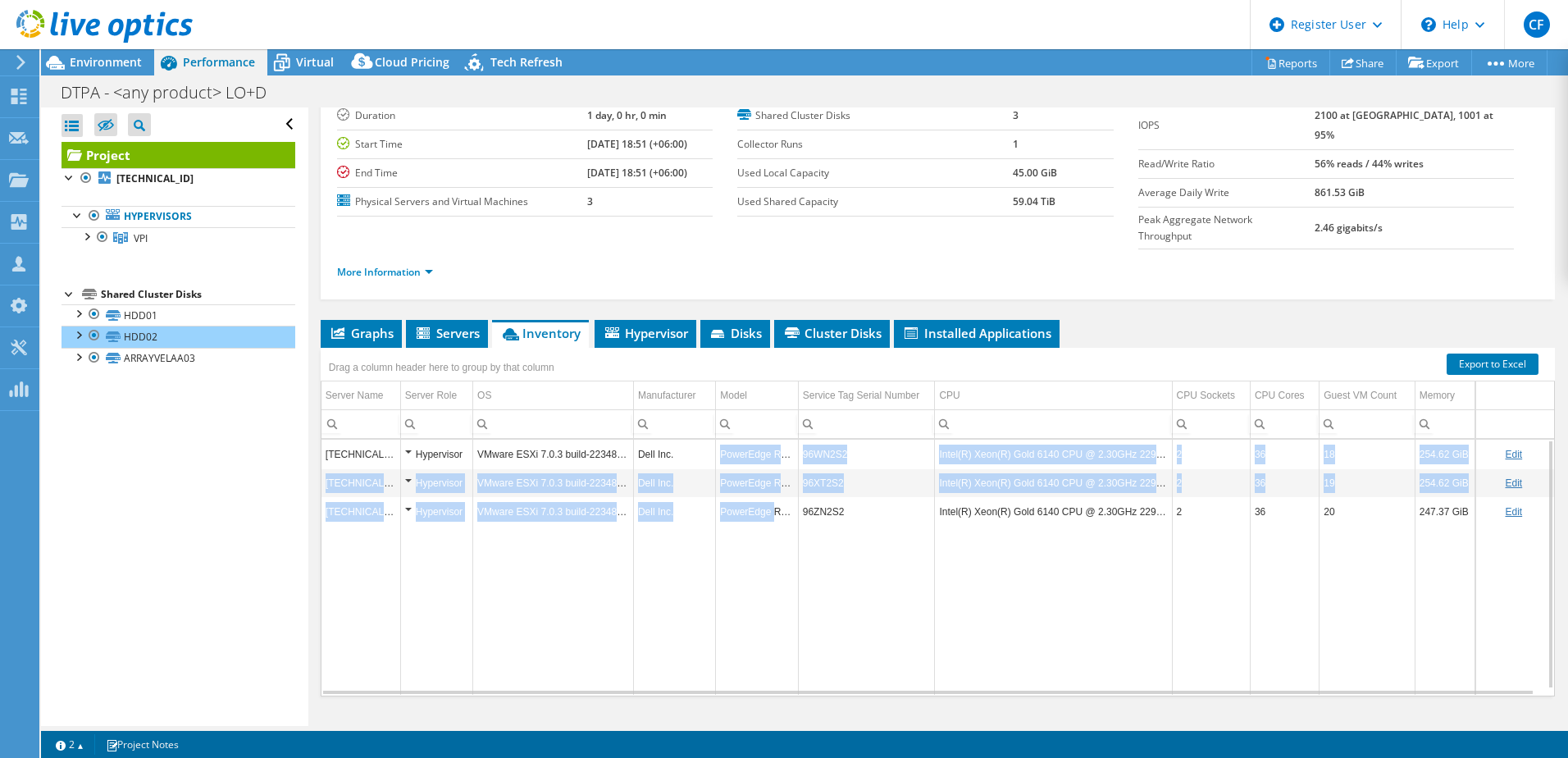
drag, startPoint x: 715, startPoint y: 426, endPoint x: 770, endPoint y: 483, distance: 79.2
click at [770, 483] on tbody "[TECHNICAL_ID] Hypervisor VMware ESXi 7.0.3 build-22348816 Dell Inc. PowerEdge …" at bounding box center [938, 567] width 1233 height 255
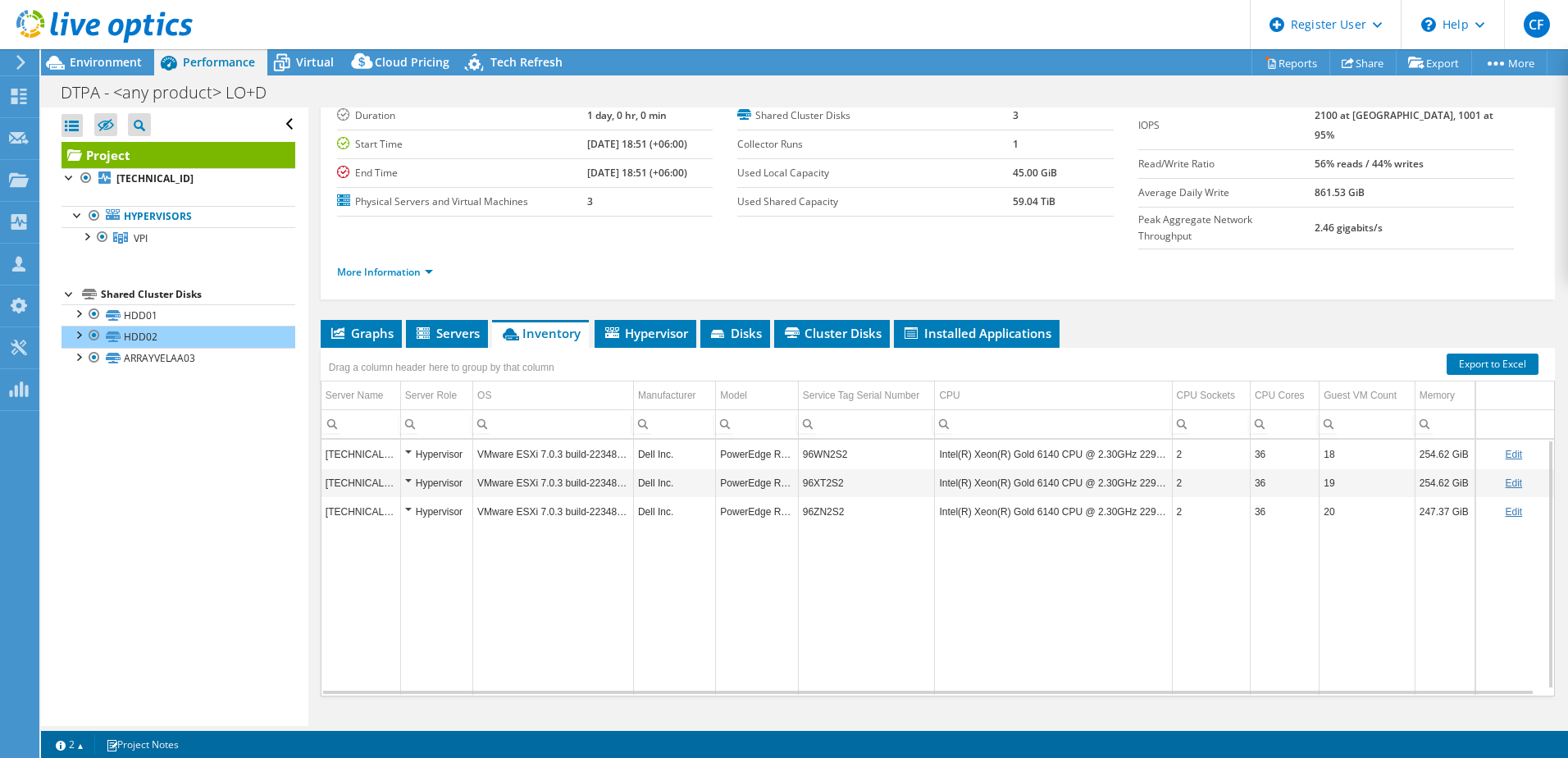
drag, startPoint x: 770, startPoint y: 483, endPoint x: 751, endPoint y: 495, distance: 22.5
click at [751, 526] on td "Data grid" at bounding box center [757, 610] width 82 height 169
click at [827, 325] on span "Cluster Disks" at bounding box center [831, 333] width 99 height 16
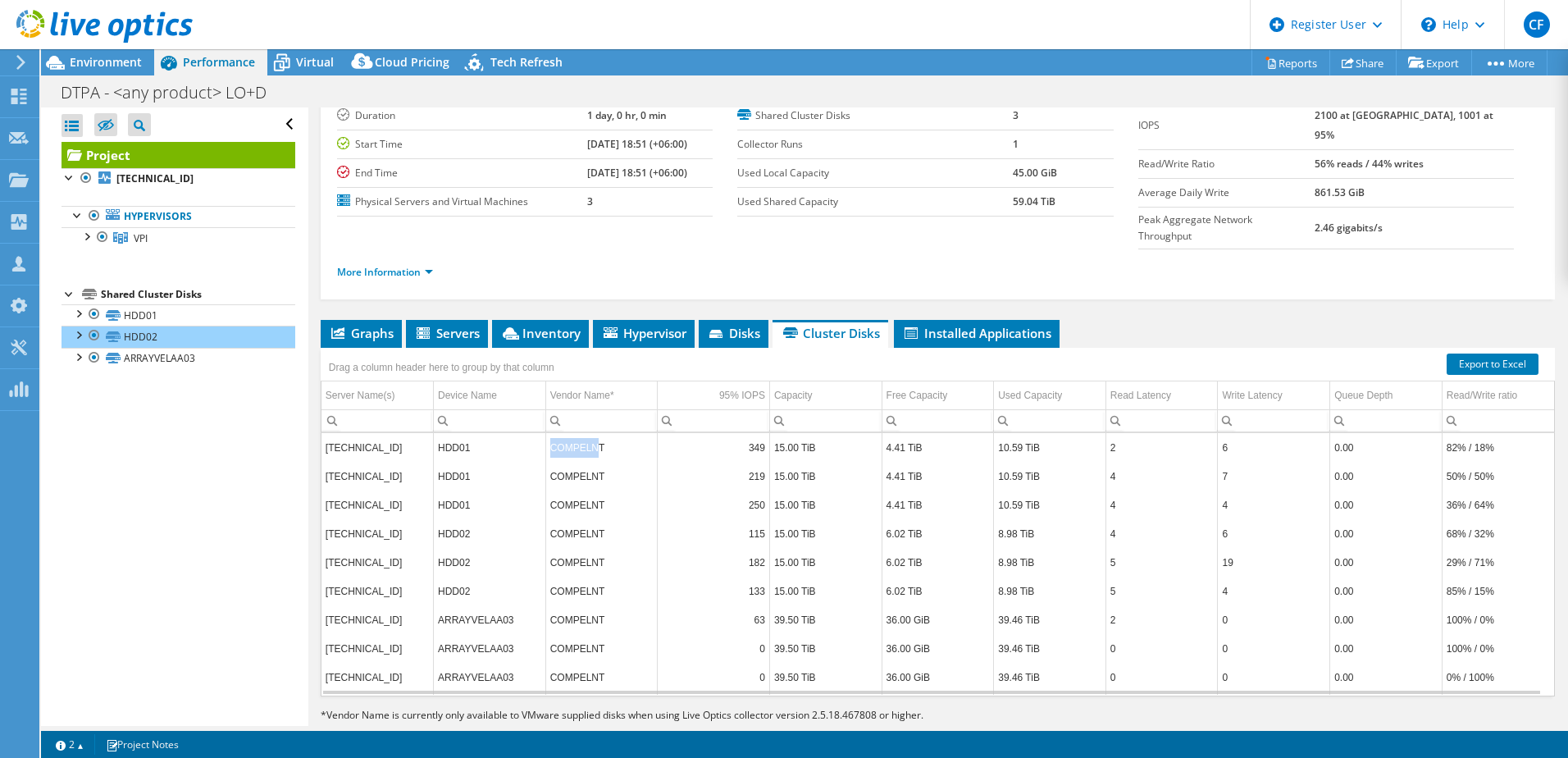
drag, startPoint x: 544, startPoint y: 416, endPoint x: 590, endPoint y: 414, distance: 46.0
click at [590, 433] on td "COMPELNT" at bounding box center [602, 448] width 112 height 29
drag, startPoint x: 590, startPoint y: 414, endPoint x: 582, endPoint y: 459, distance: 45.7
click at [582, 490] on td "COMPELNT" at bounding box center [602, 505] width 112 height 29
click at [879, 261] on div "More Information" at bounding box center [937, 273] width 1201 height 46
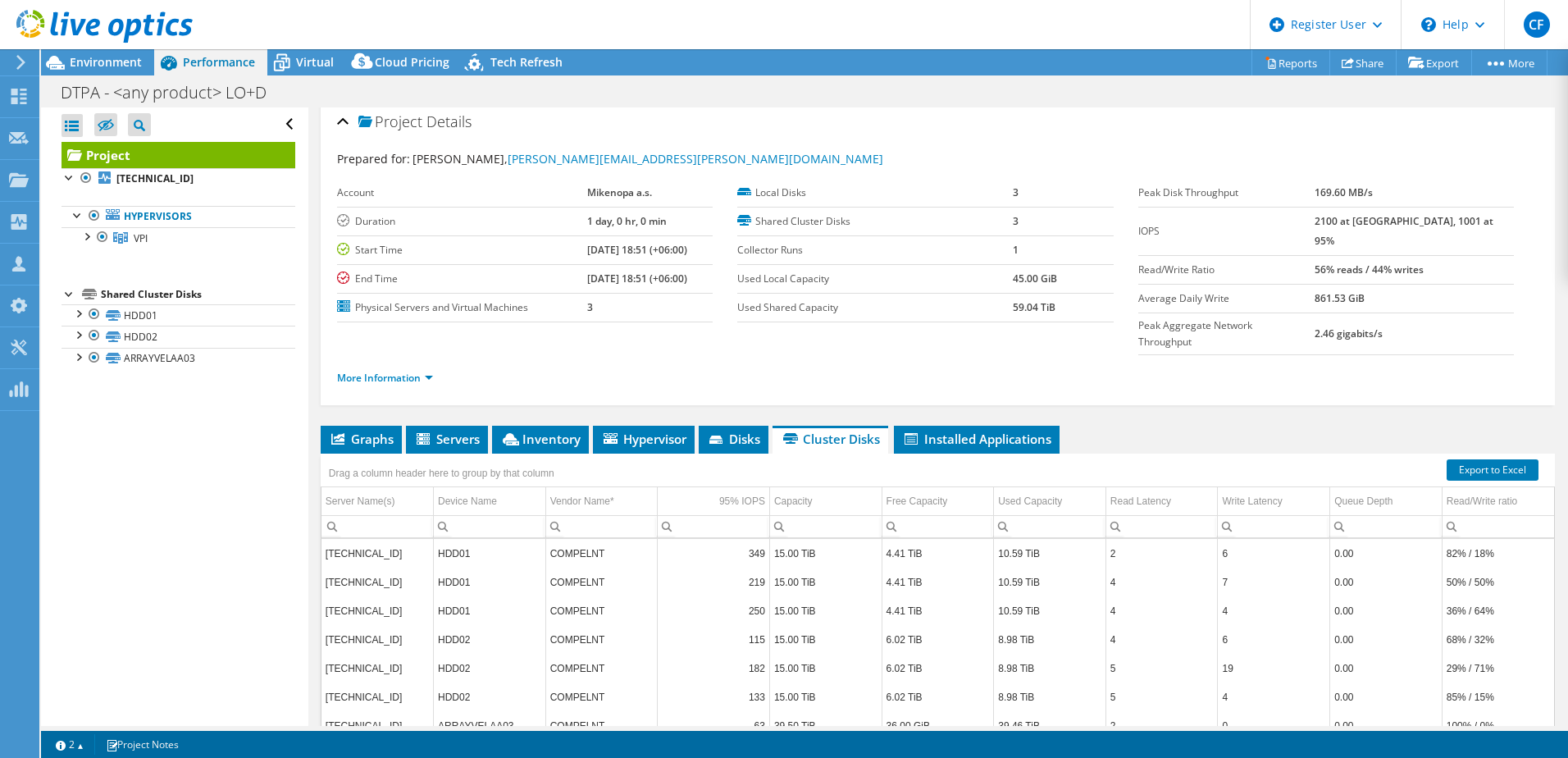
scroll to position [0, 0]
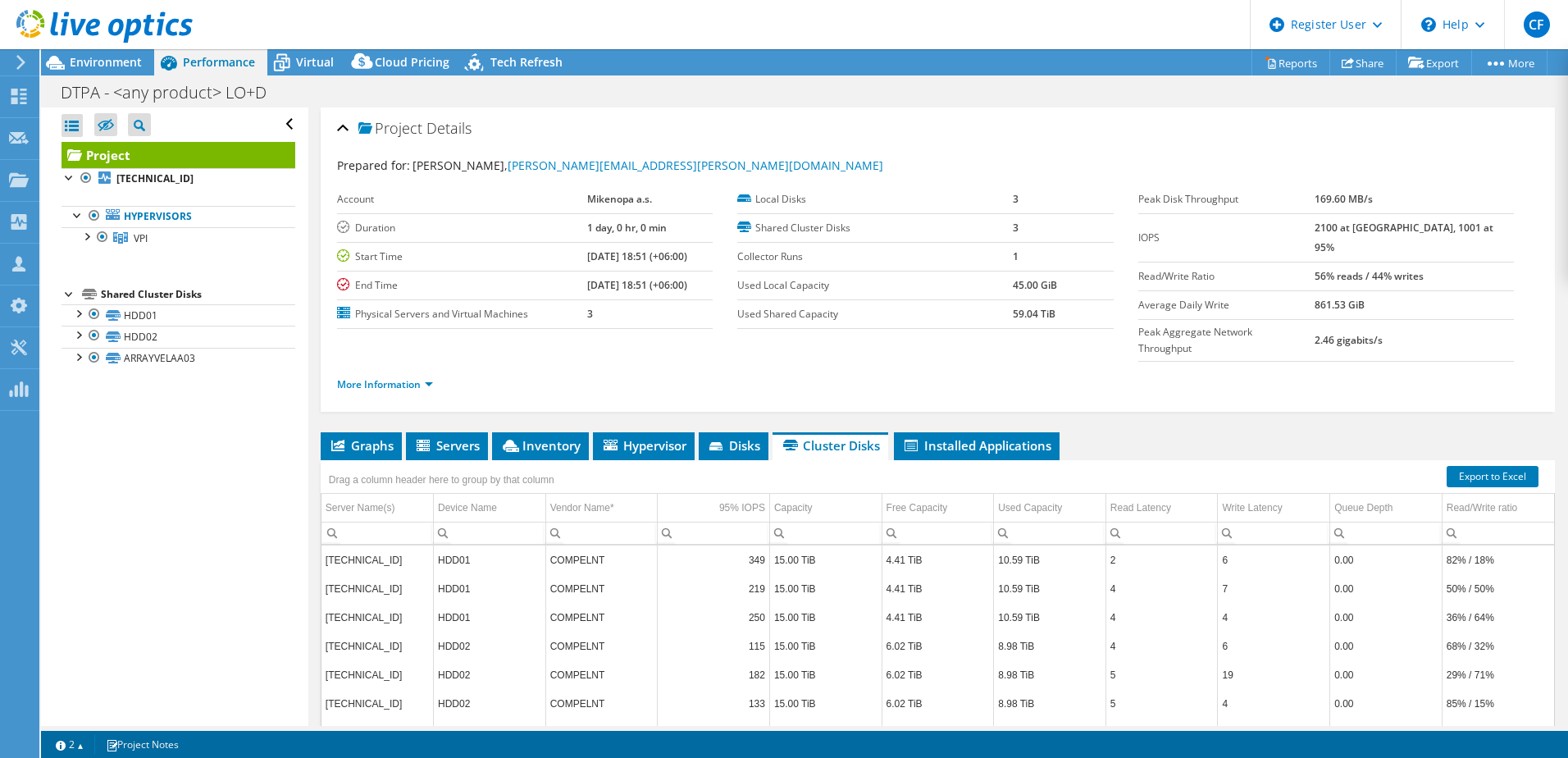
click at [425, 87] on div "DTPA - <any product> LO+D Print" at bounding box center [805, 92] width 1527 height 30
click at [295, 61] on icon at bounding box center [282, 62] width 29 height 29
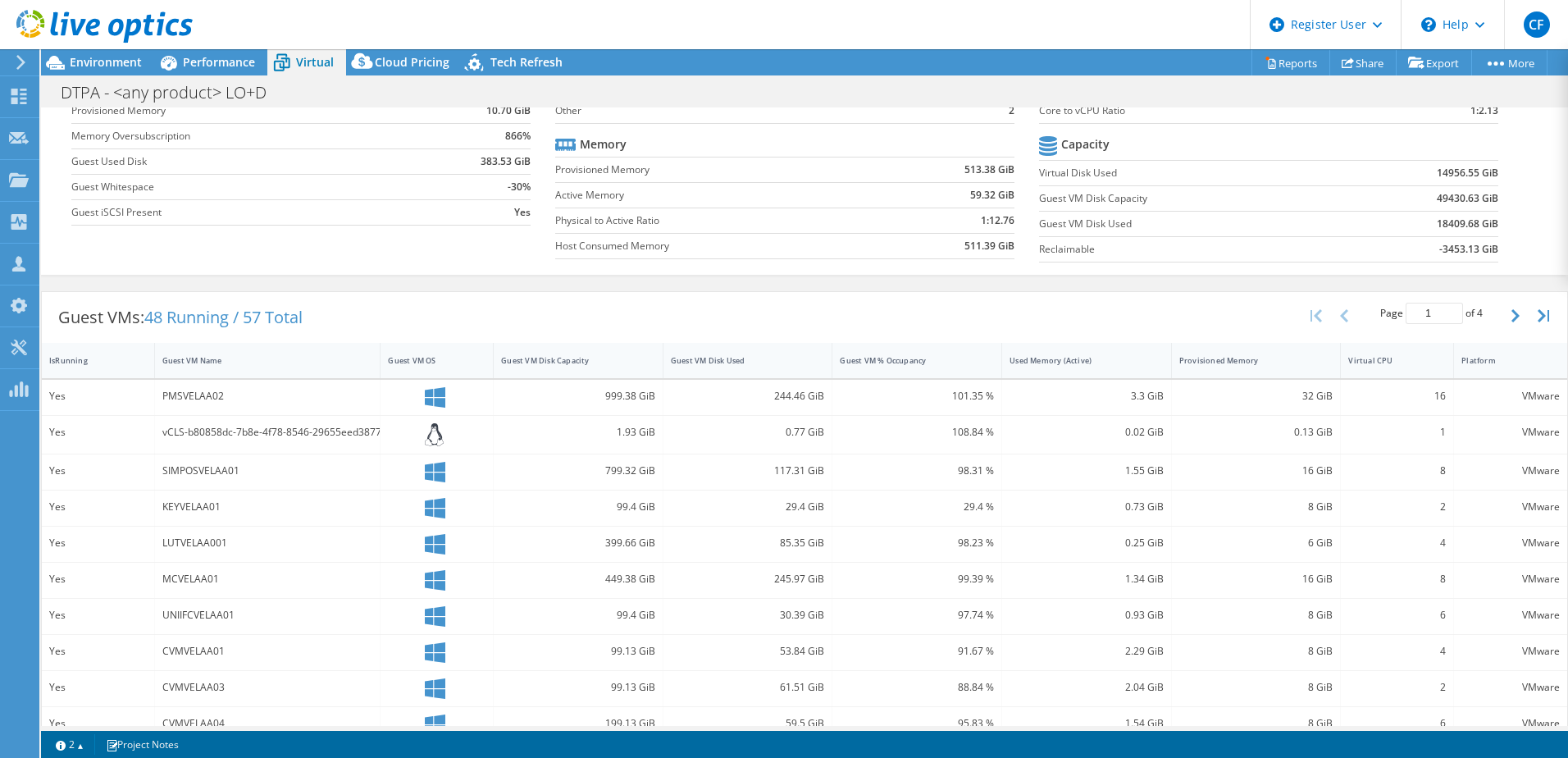
scroll to position [164, 0]
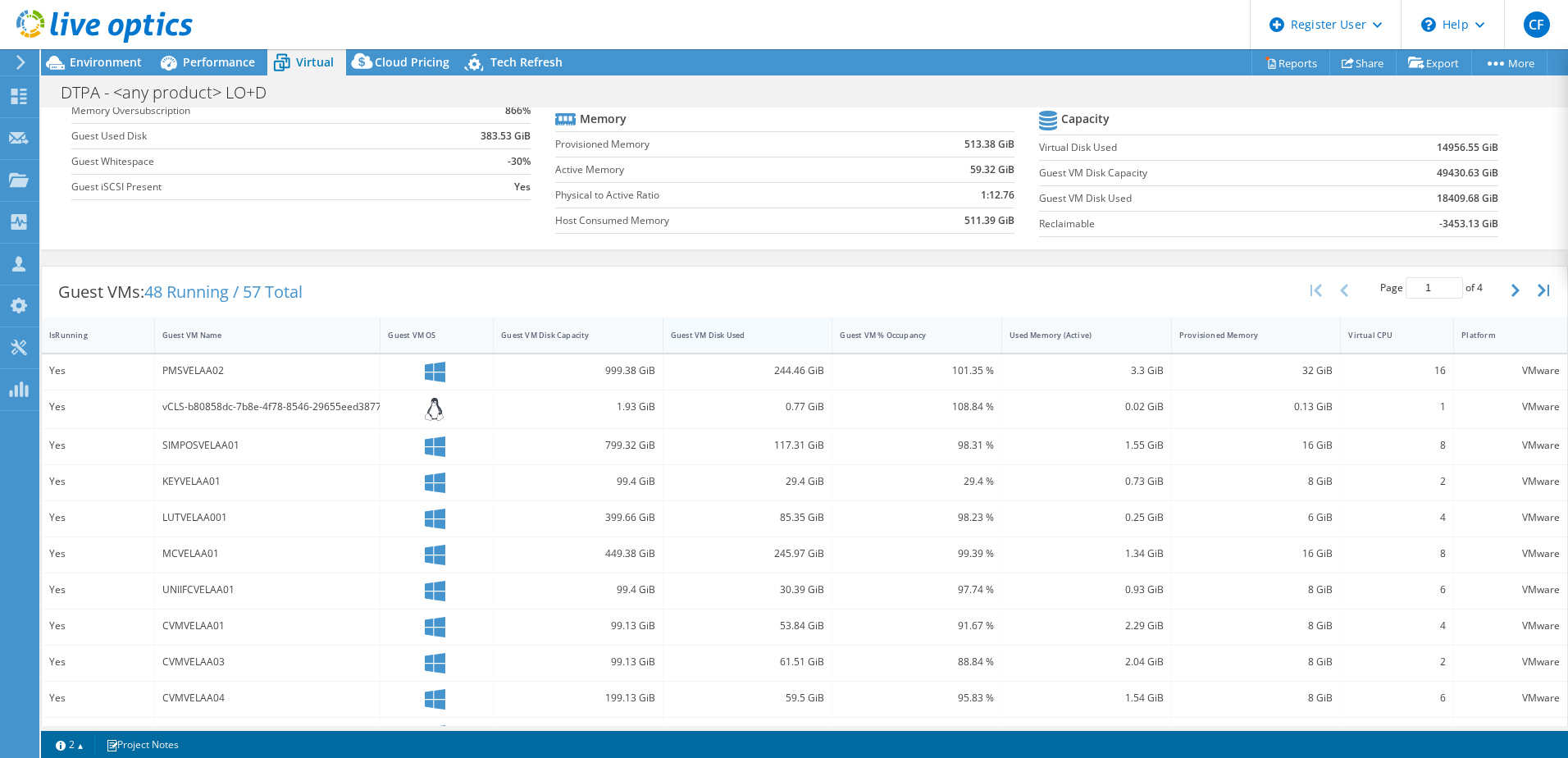
click at [764, 350] on div "Guest VM Disk Used" at bounding box center [748, 335] width 169 height 36
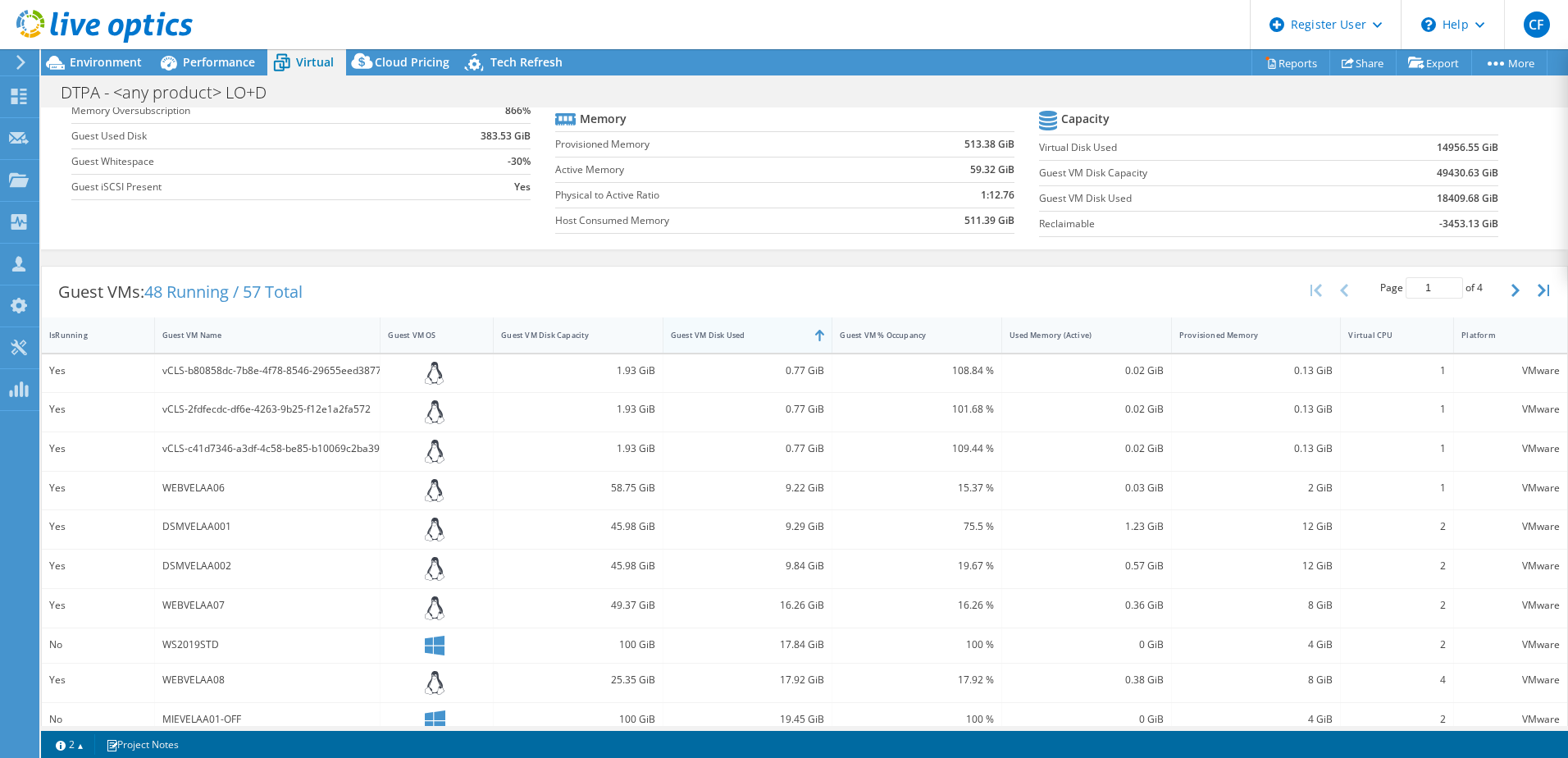
click at [753, 343] on div "Guest VM Disk Used" at bounding box center [738, 334] width 149 height 26
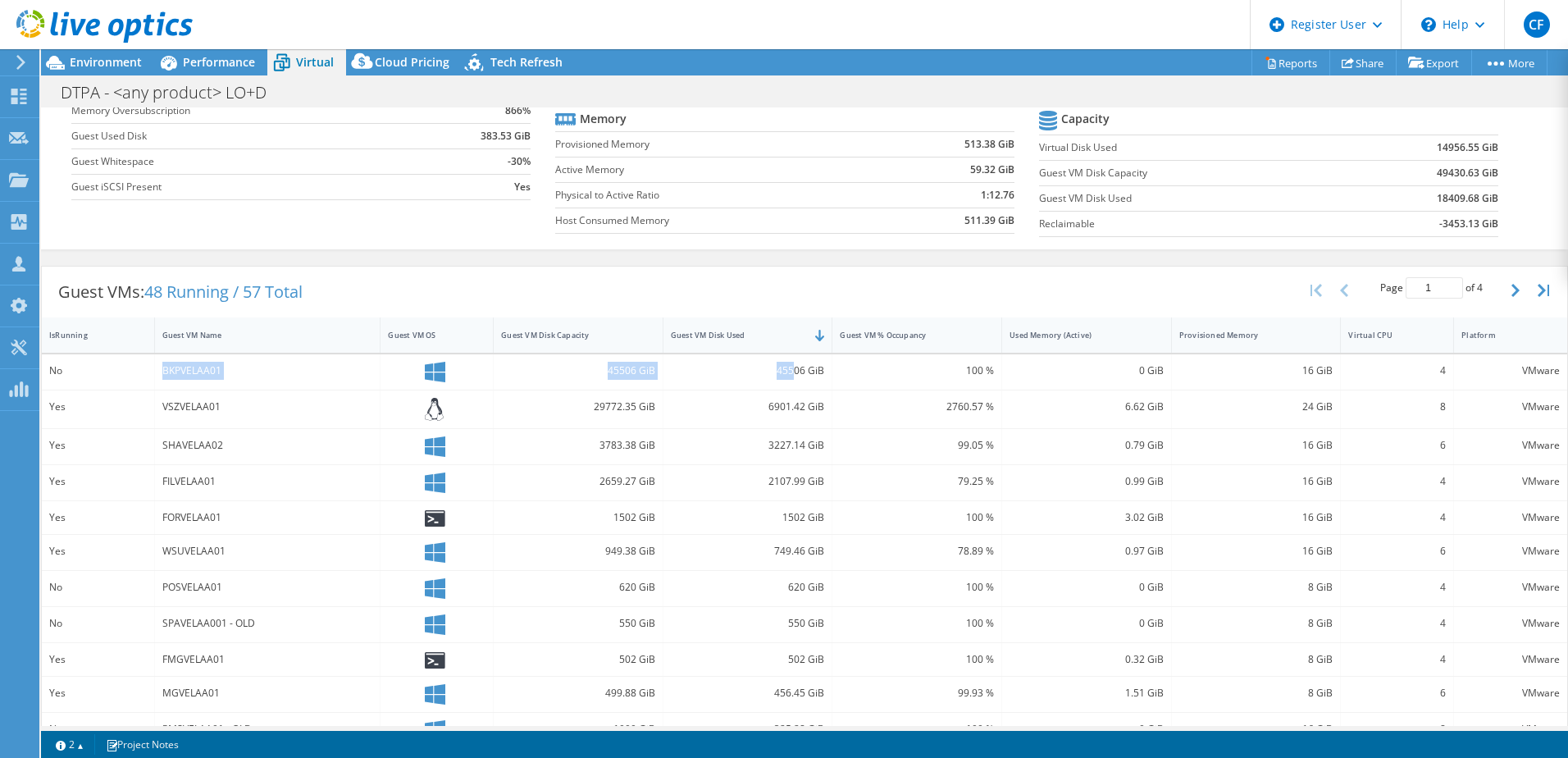
drag, startPoint x: 145, startPoint y: 372, endPoint x: 791, endPoint y: 373, distance: 646.0
click at [791, 373] on div "No BKPVELAA01 45506 GiB 45506 GiB 100 % 0 GiB 16 GiB 4 VMware" at bounding box center [805, 372] width 1526 height 36
click at [789, 377] on div "45506 GiB" at bounding box center [747, 371] width 154 height 18
drag, startPoint x: 158, startPoint y: 479, endPoint x: 186, endPoint y: 481, distance: 28.1
click at [186, 481] on div "FILVELAA01" at bounding box center [268, 482] width 227 height 36
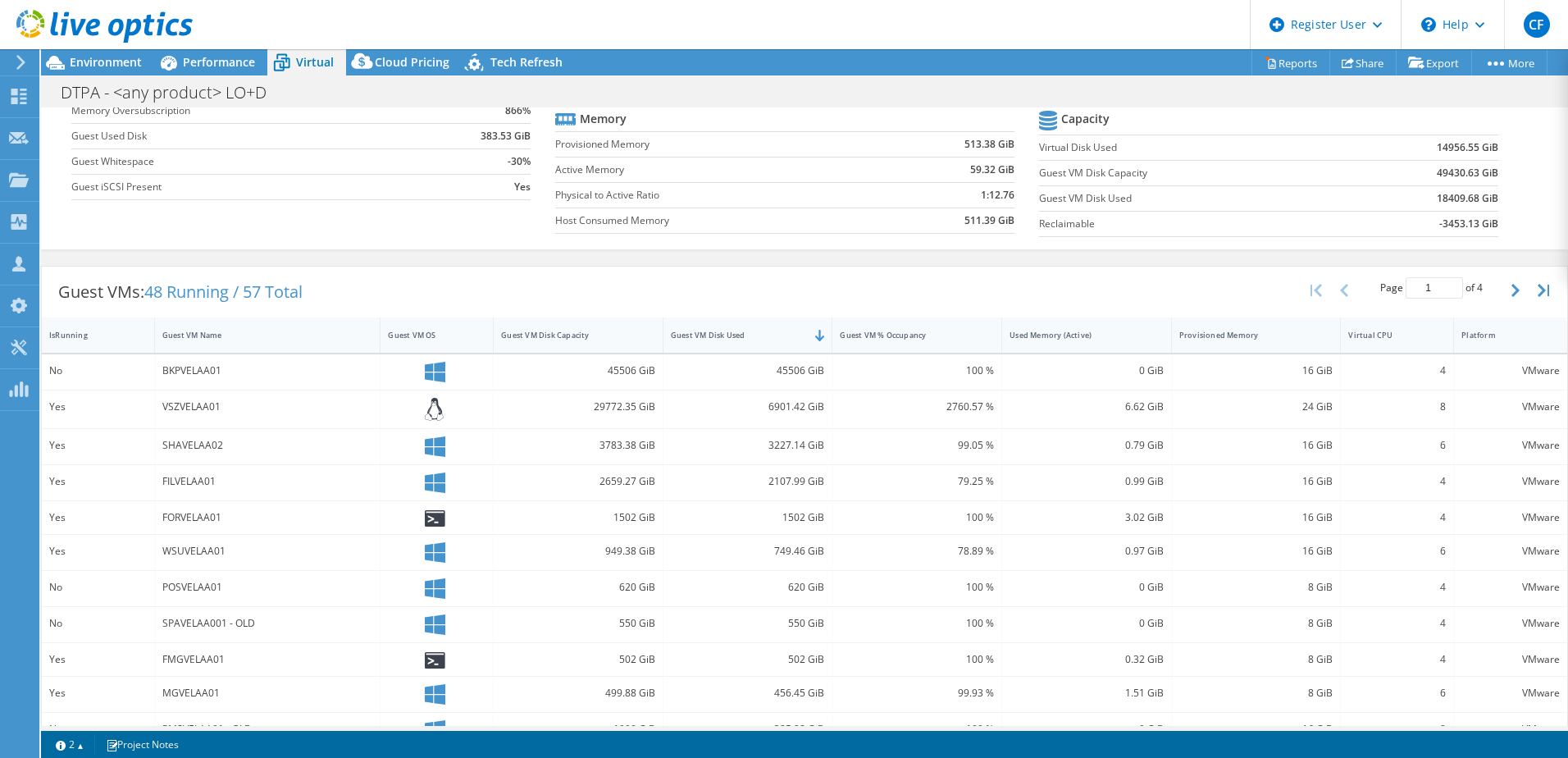
click at [105, 486] on div "Yes" at bounding box center [97, 482] width 97 height 18
drag, startPoint x: 165, startPoint y: 483, endPoint x: 1498, endPoint y: 468, distance: 1333.1
click at [879, 468] on div "Yes FILVELAA01 2659.27 GiB 2107.99 GiB 79.25 % 0.99 GiB 16 GiB 4 VMware" at bounding box center [805, 482] width 1526 height 36
click at [332, 506] on div "FORVELAA01" at bounding box center [268, 517] width 227 height 33
drag, startPoint x: 158, startPoint y: 369, endPoint x: 210, endPoint y: 375, distance: 52.3
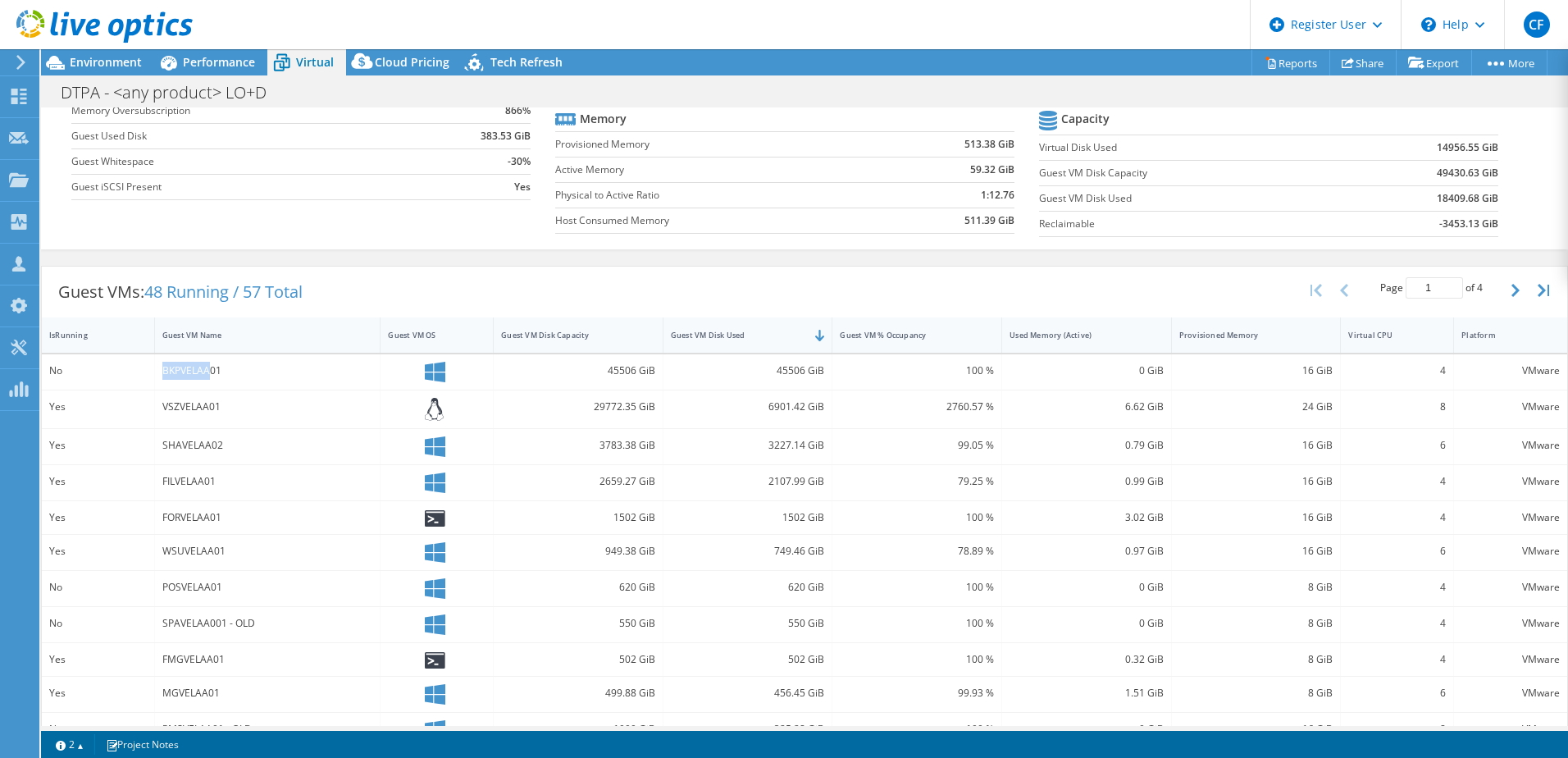
click at [210, 375] on div "BKPVELAA01" at bounding box center [268, 372] width 227 height 36
drag, startPoint x: 210, startPoint y: 375, endPoint x: 225, endPoint y: 384, distance: 17.5
click at [225, 384] on div "BKPVELAA01" at bounding box center [268, 372] width 227 height 36
click at [310, 357] on div "BKPVELAA01" at bounding box center [268, 372] width 227 height 36
drag, startPoint x: 56, startPoint y: 474, endPoint x: 311, endPoint y: 478, distance: 255.0
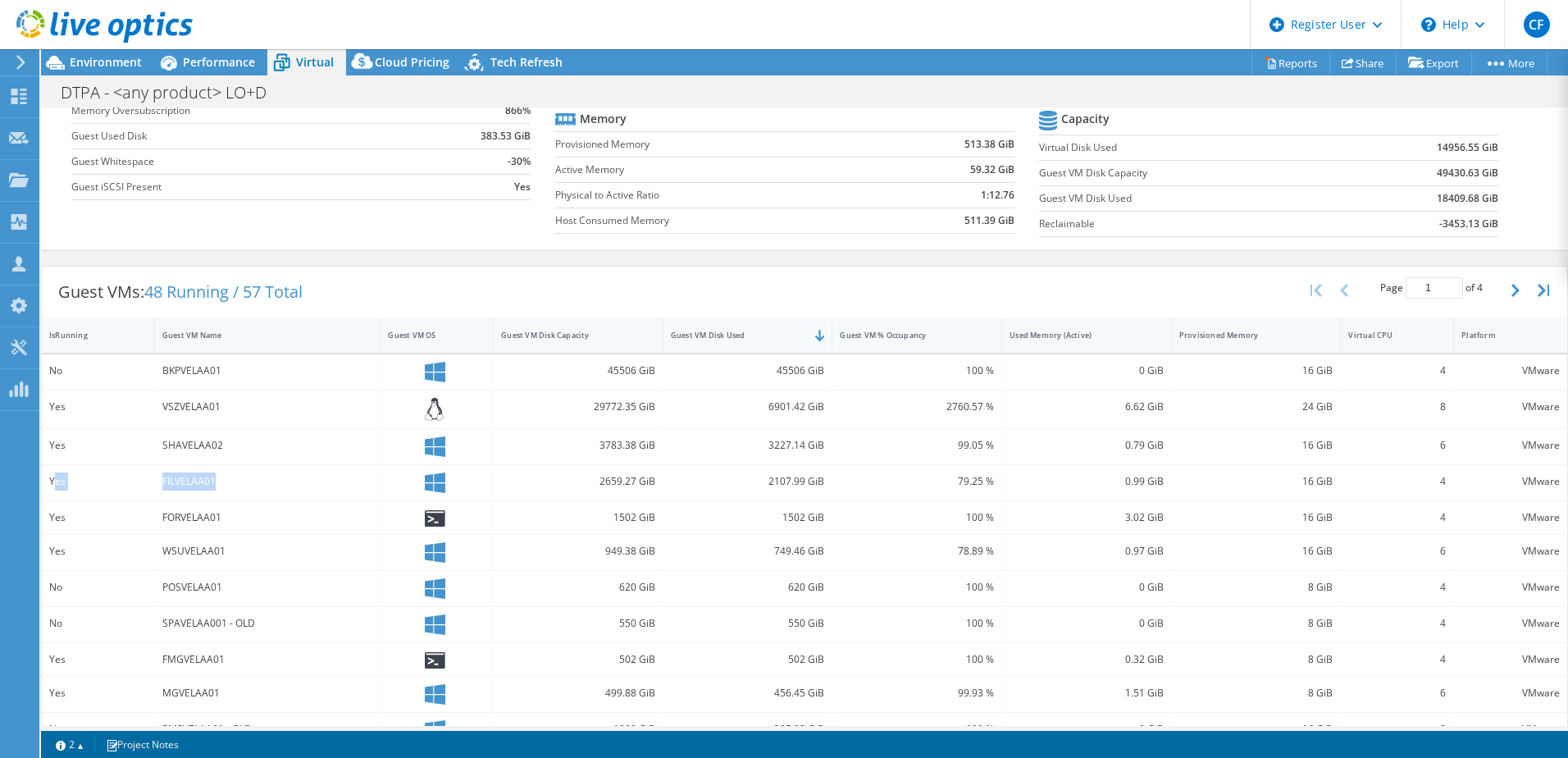
click at [311, 478] on div "Yes FILVELAA01 2659.27 GiB 2107.99 GiB 79.25 % 0.99 GiB 16 GiB 4 VMware" at bounding box center [805, 482] width 1526 height 36
drag, startPoint x: 311, startPoint y: 478, endPoint x: 545, endPoint y: 489, distance: 234.3
click at [559, 490] on div "2659.27 GiB" at bounding box center [578, 482] width 154 height 18
drag, startPoint x: 191, startPoint y: 367, endPoint x: 230, endPoint y: 367, distance: 39.0
click at [230, 367] on div "BKPVELAA01" at bounding box center [268, 371] width 210 height 18
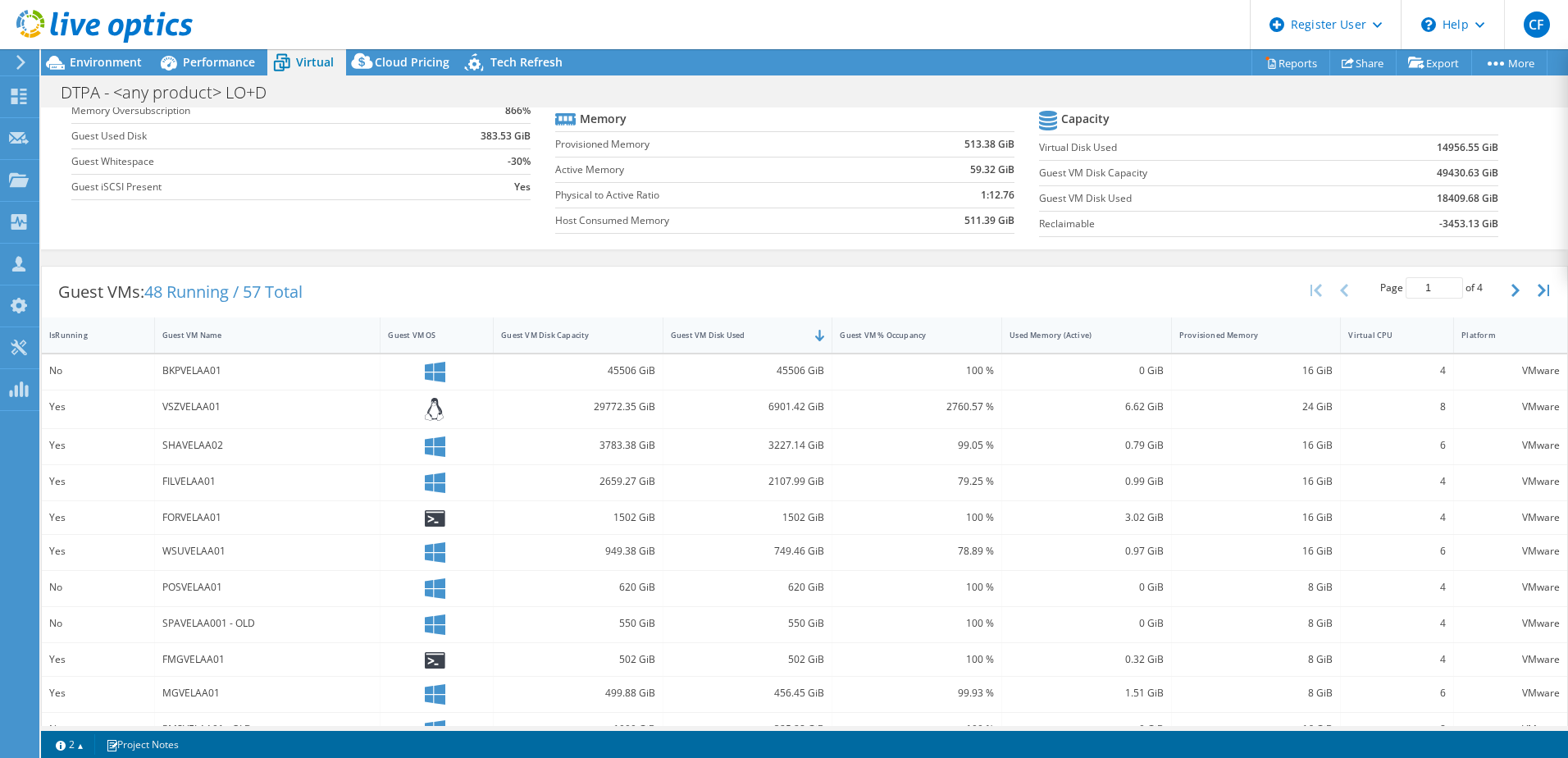
drag, startPoint x: 230, startPoint y: 367, endPoint x: 225, endPoint y: 398, distance: 31.4
click at [225, 398] on div "VSZVELAA01" at bounding box center [268, 407] width 210 height 18
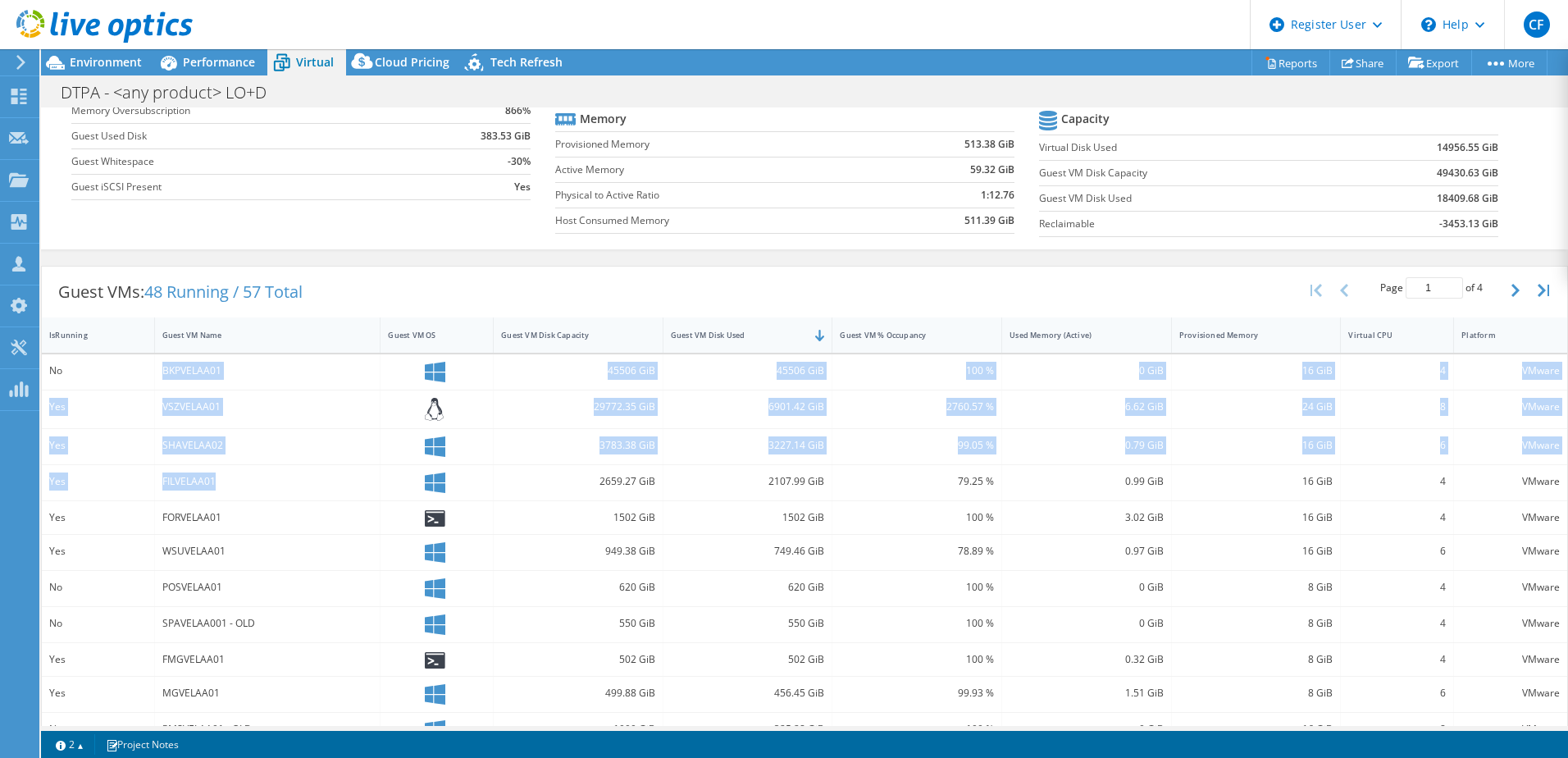
drag, startPoint x: 126, startPoint y: 366, endPoint x: 251, endPoint y: 476, distance: 166.5
click at [251, 476] on div "No BKPVELAA01 45506 GiB 45506 GiB 100 % 0 GiB 16 GiB 4 VMware Yes VSZVELAA01 29…" at bounding box center [805, 624] width 1526 height 541
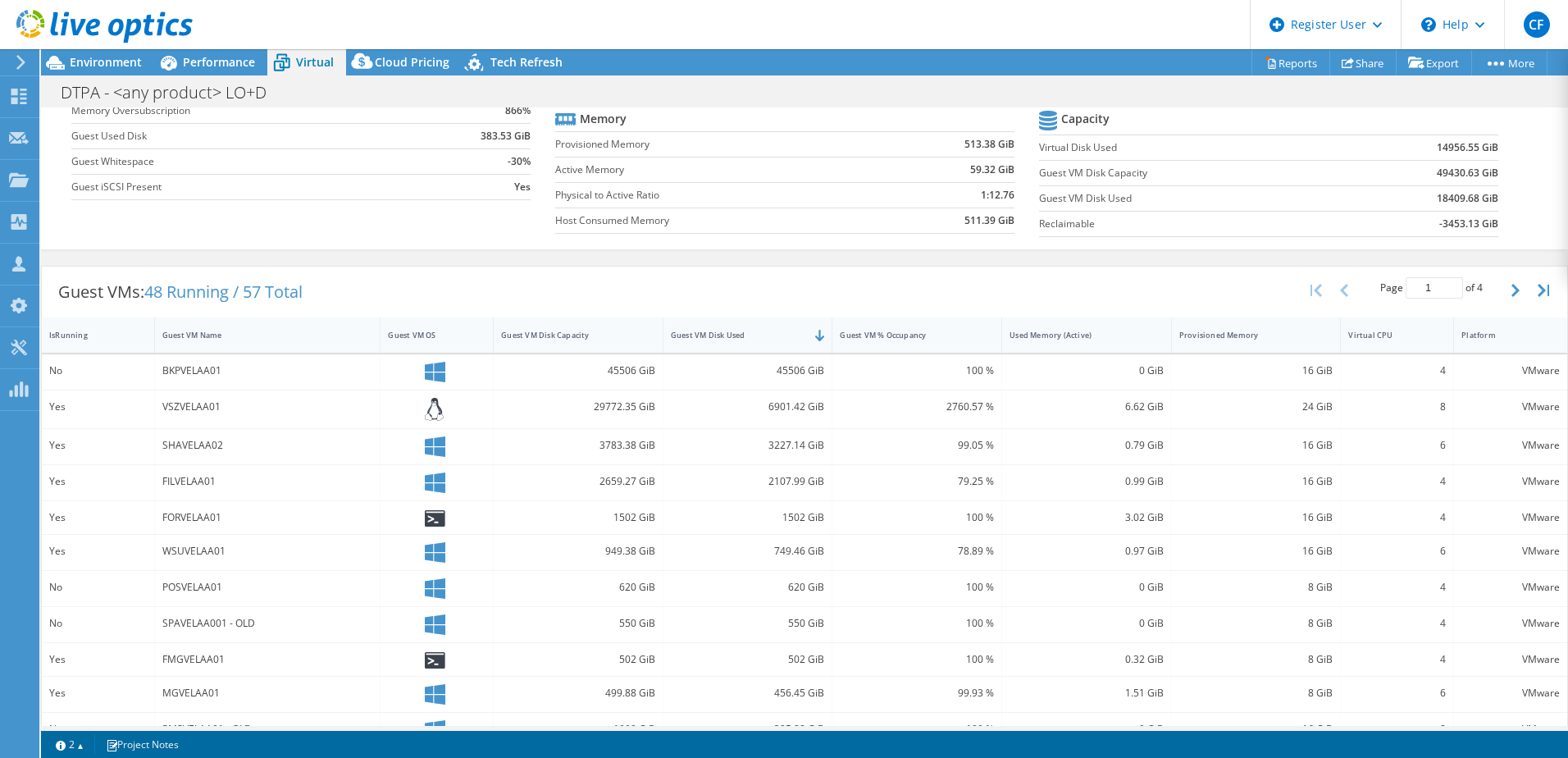
drag, startPoint x: 251, startPoint y: 477, endPoint x: 254, endPoint y: 532, distance: 55.1
click at [254, 532] on div "FORVELAA01" at bounding box center [268, 517] width 227 height 33
click at [854, 289] on div "Guest VMs: 48 Running / 57 Total Page 1 of 4 5 rows 10 rows 20 rows 25 rows 50 …" at bounding box center [805, 292] width 1526 height 51
click at [85, 66] on span "Environment" at bounding box center [105, 62] width 72 height 15
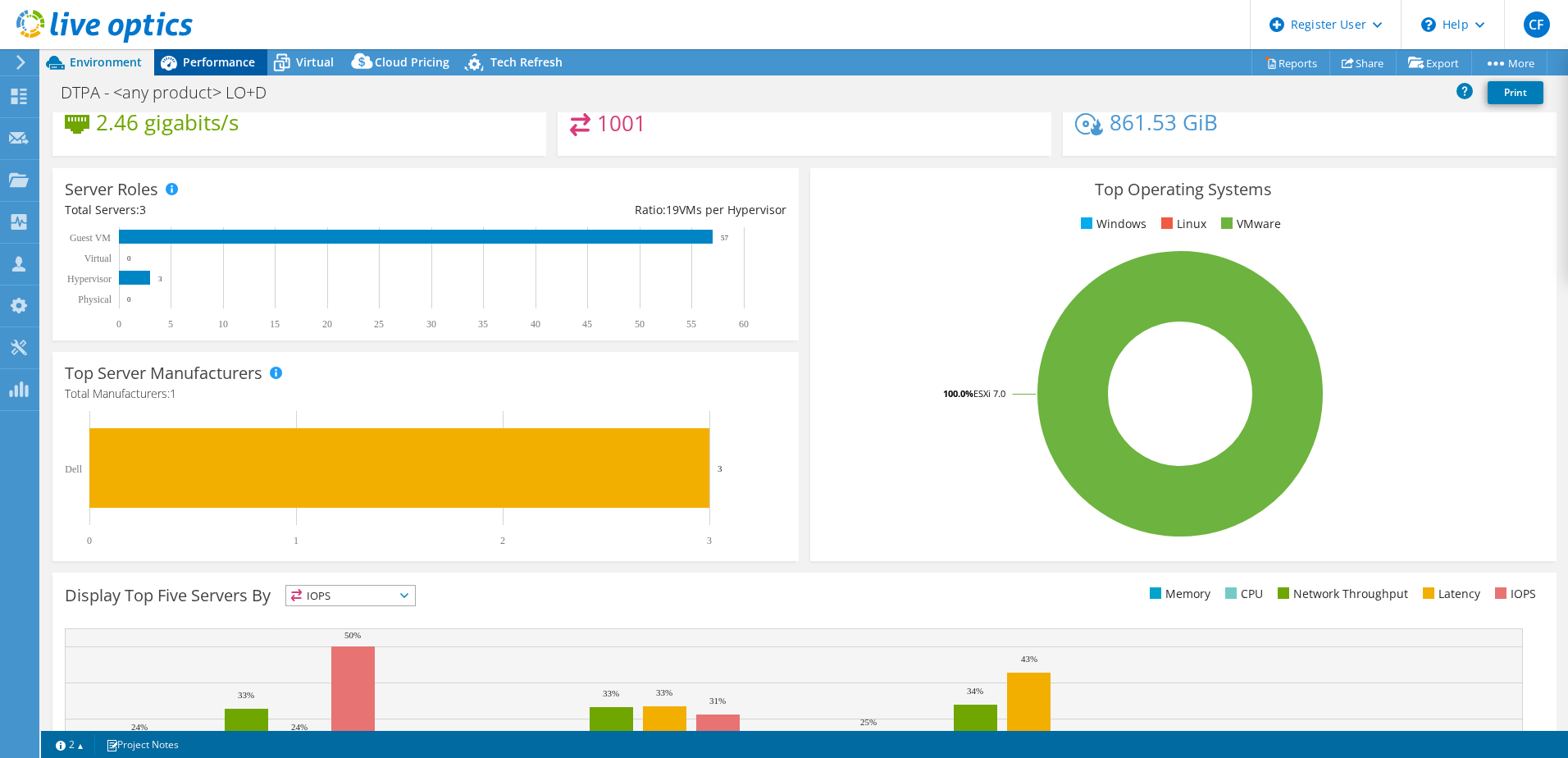
click at [186, 55] on span "Performance" at bounding box center [219, 62] width 72 height 15
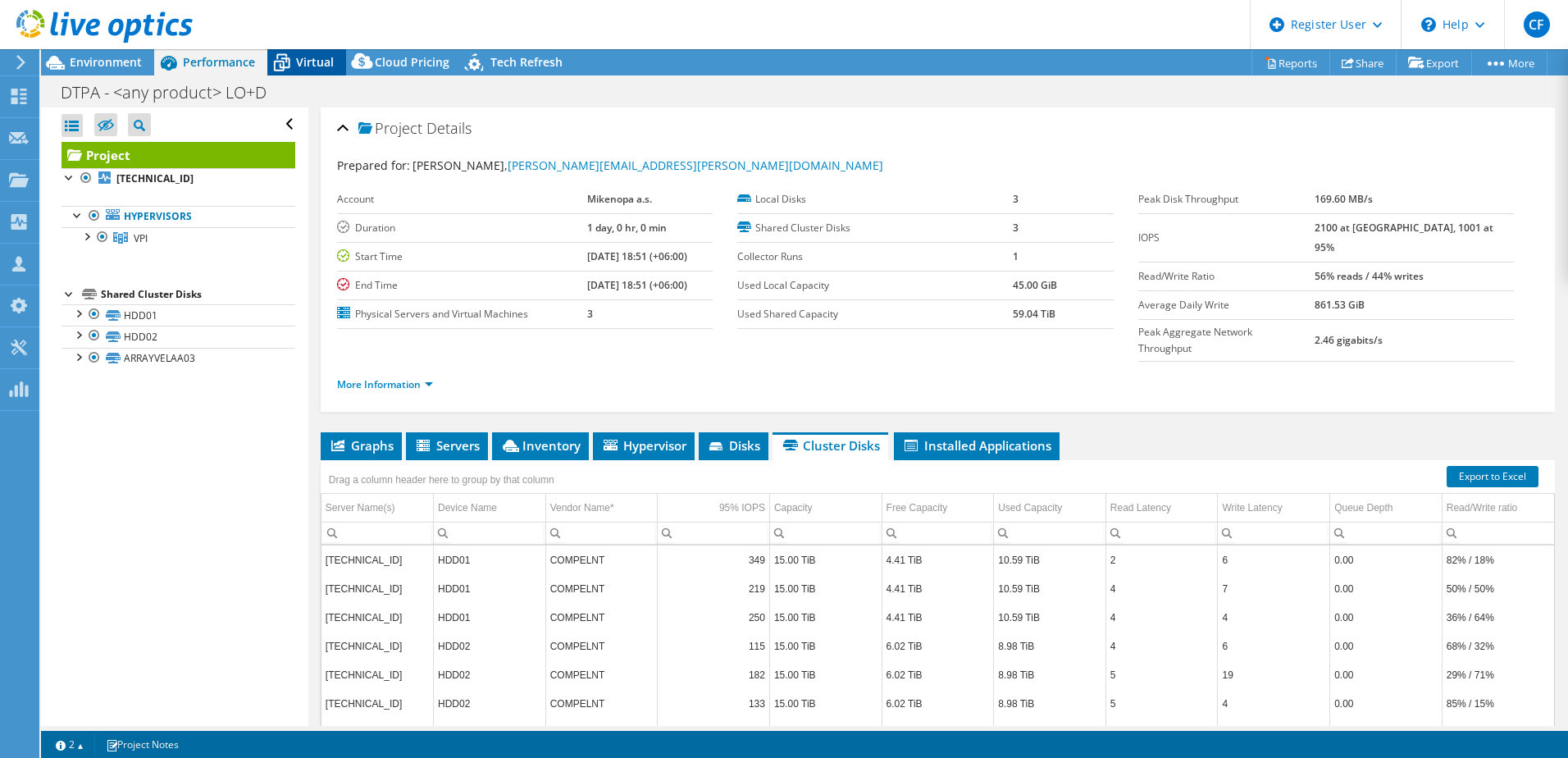
click at [302, 62] on span "Virtual" at bounding box center [315, 62] width 37 height 15
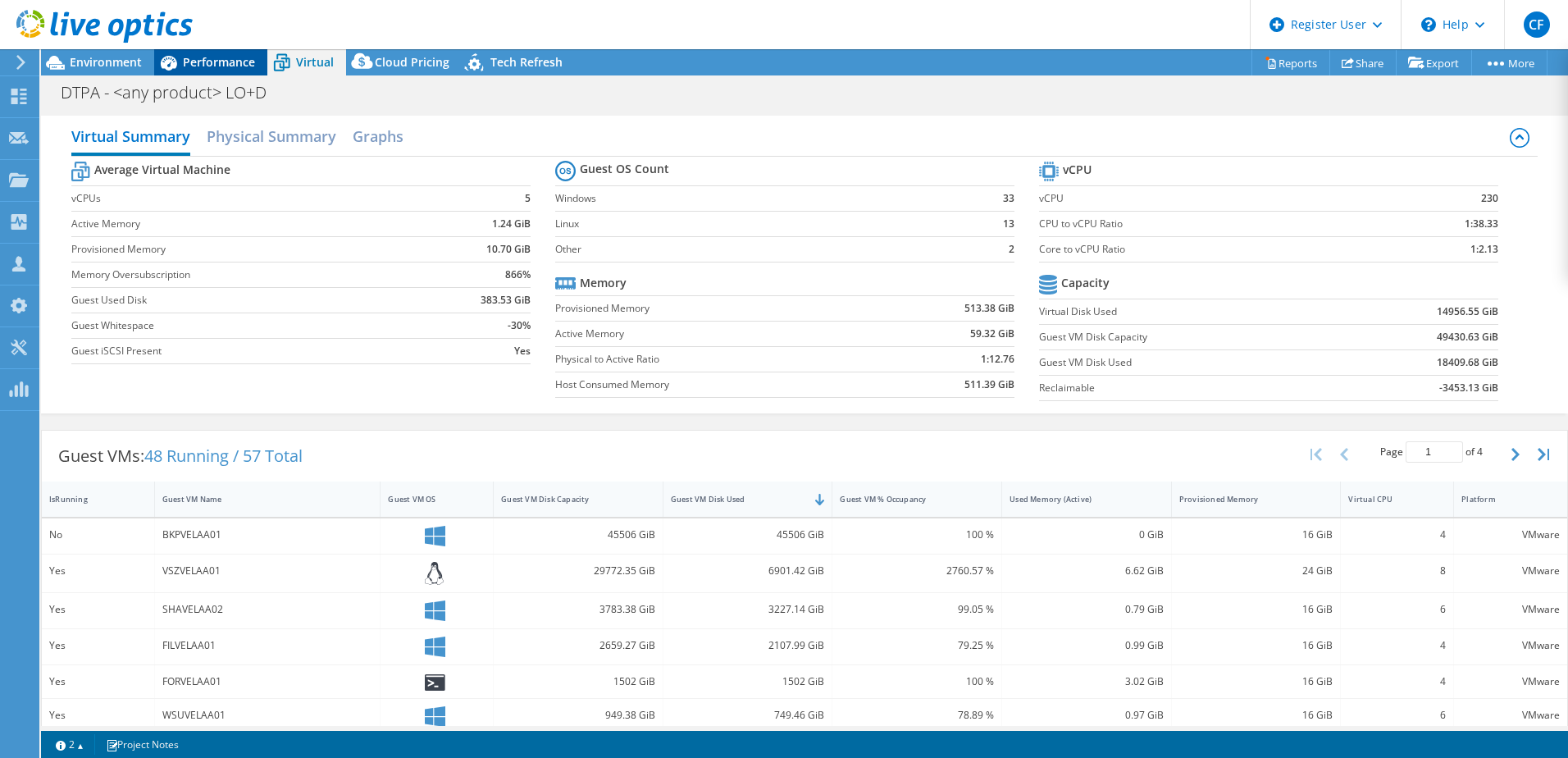
click at [230, 71] on div "Performance" at bounding box center [210, 62] width 113 height 26
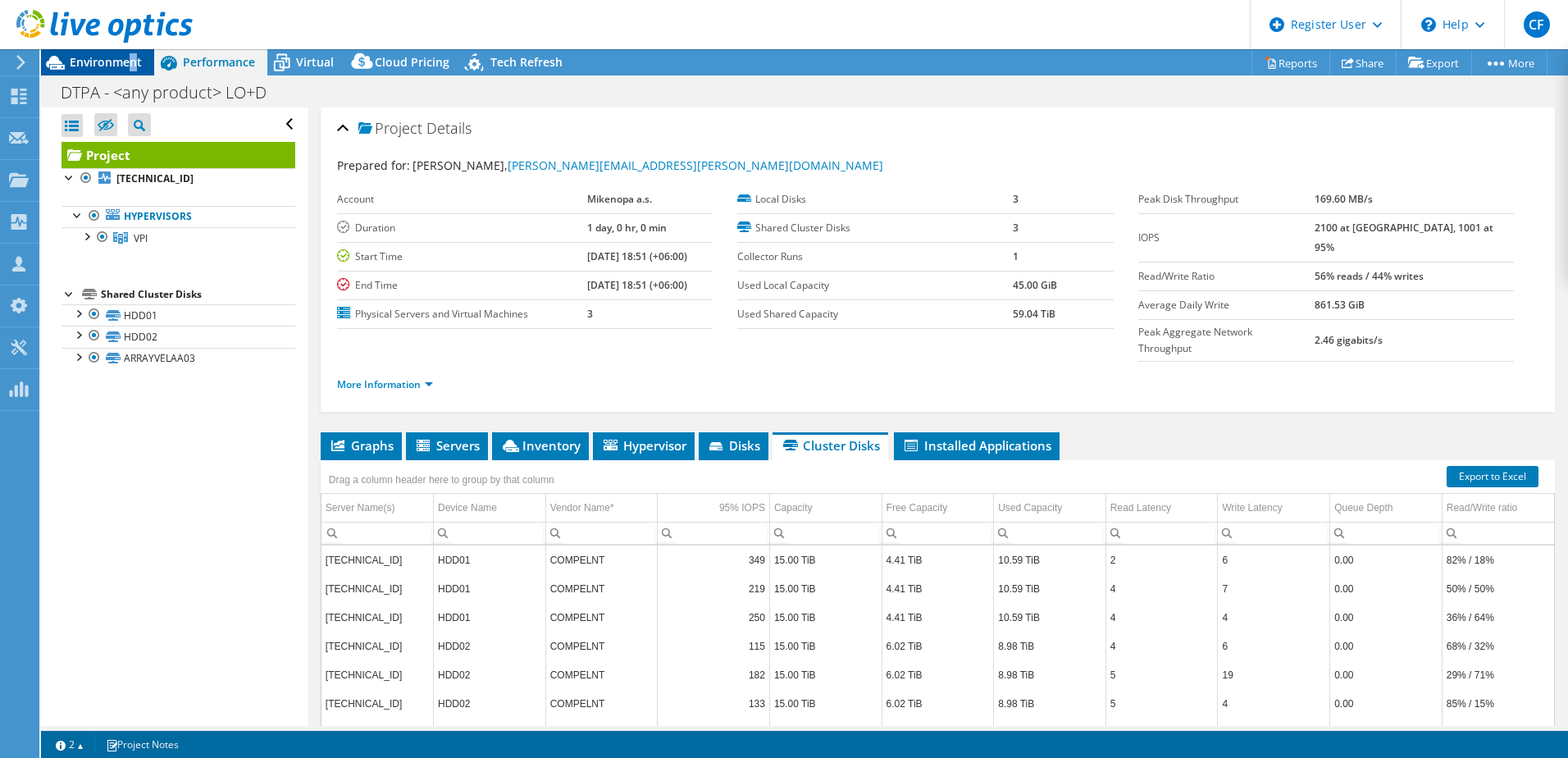
click at [133, 66] on span "Environment" at bounding box center [105, 62] width 72 height 15
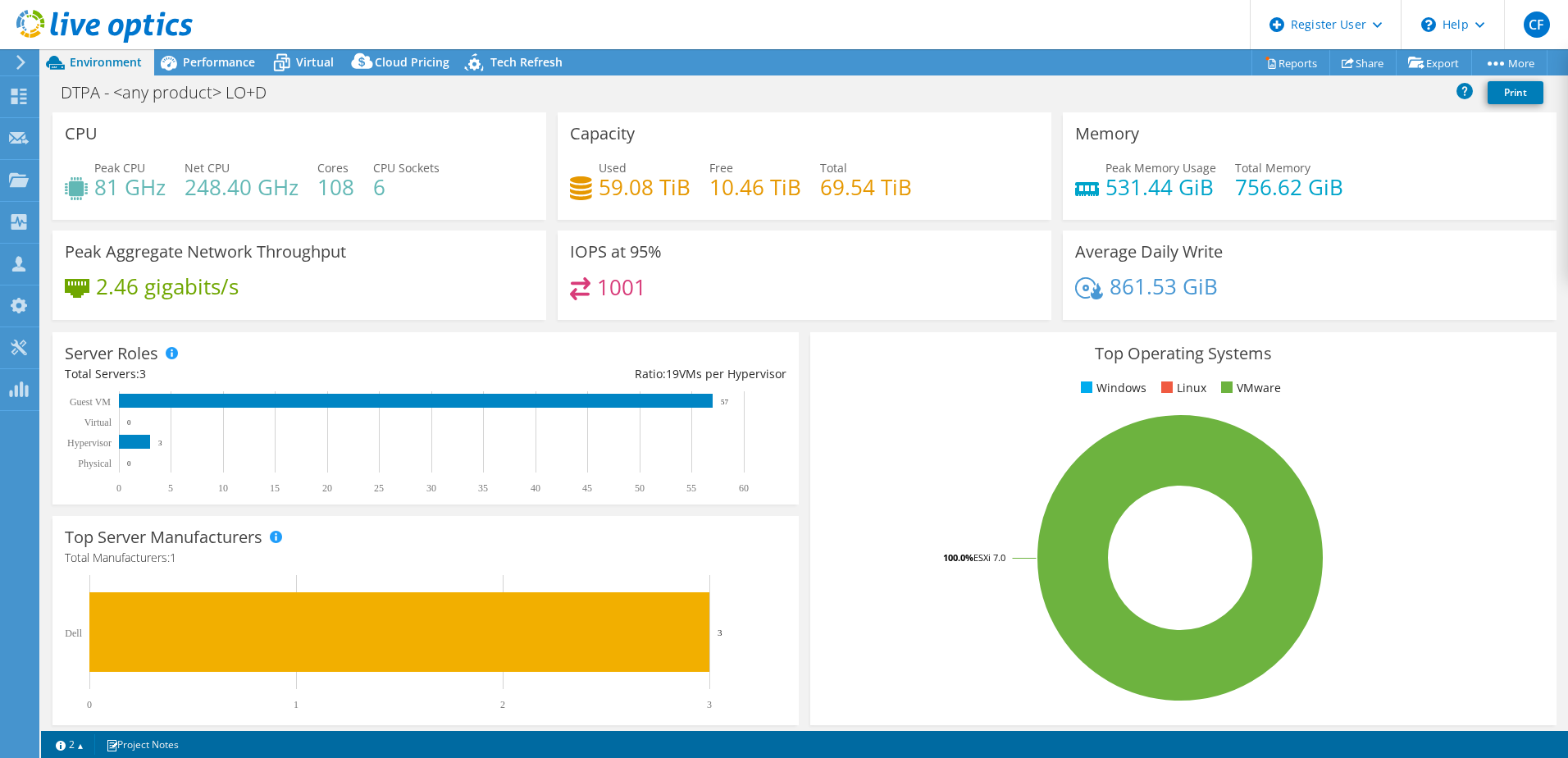
drag, startPoint x: 133, startPoint y: 66, endPoint x: 306, endPoint y: 107, distance: 177.8
click at [306, 107] on div "DTPA - <any product> LO+D Print" at bounding box center [805, 95] width 1527 height 36
